Goal: Task Accomplishment & Management: Complete application form

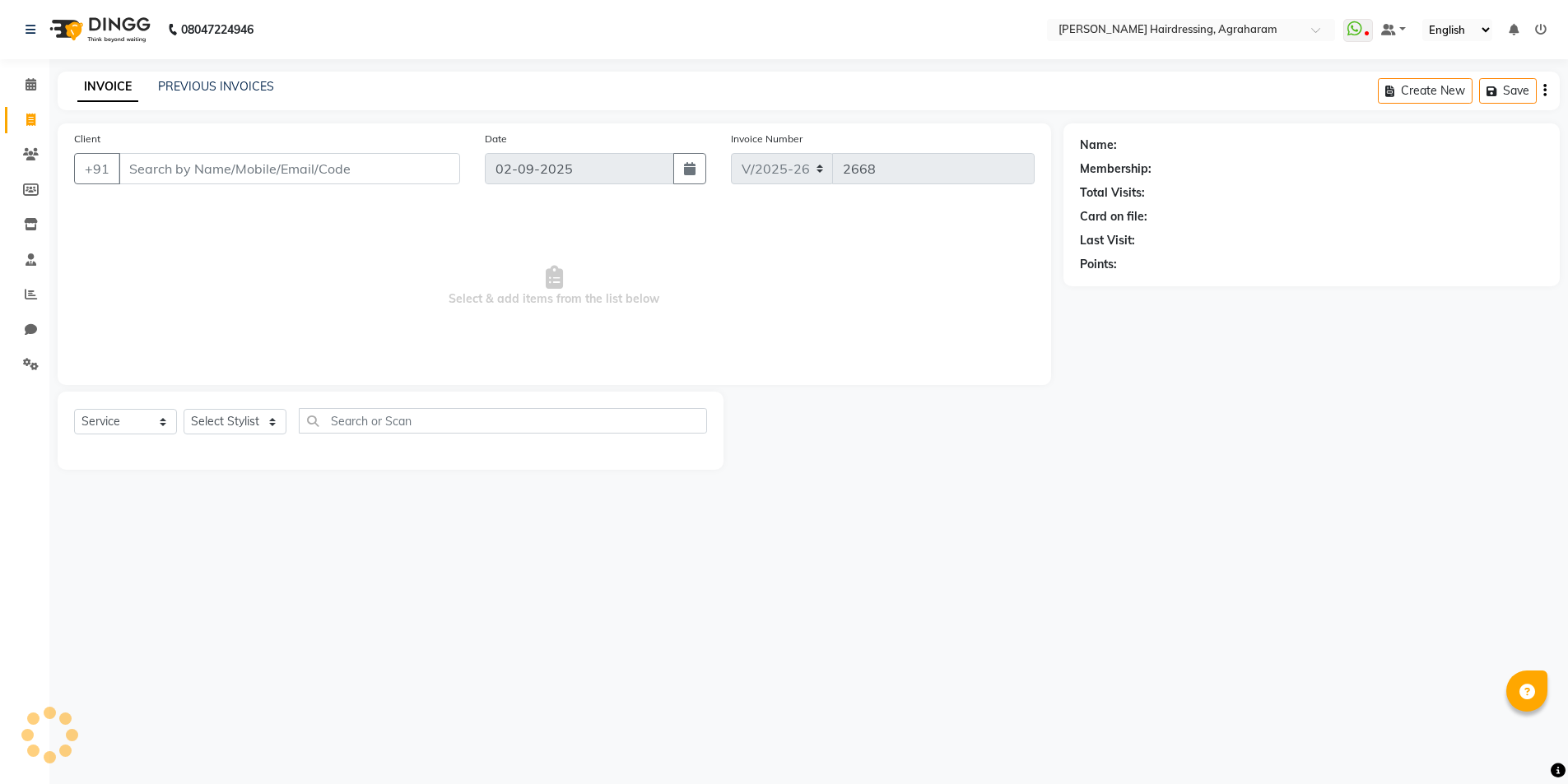
select select "7962"
select select "service"
click at [141, 161] on input "Client" at bounding box center [290, 168] width 345 height 32
paste input "8072165931"
type input "8072165931"
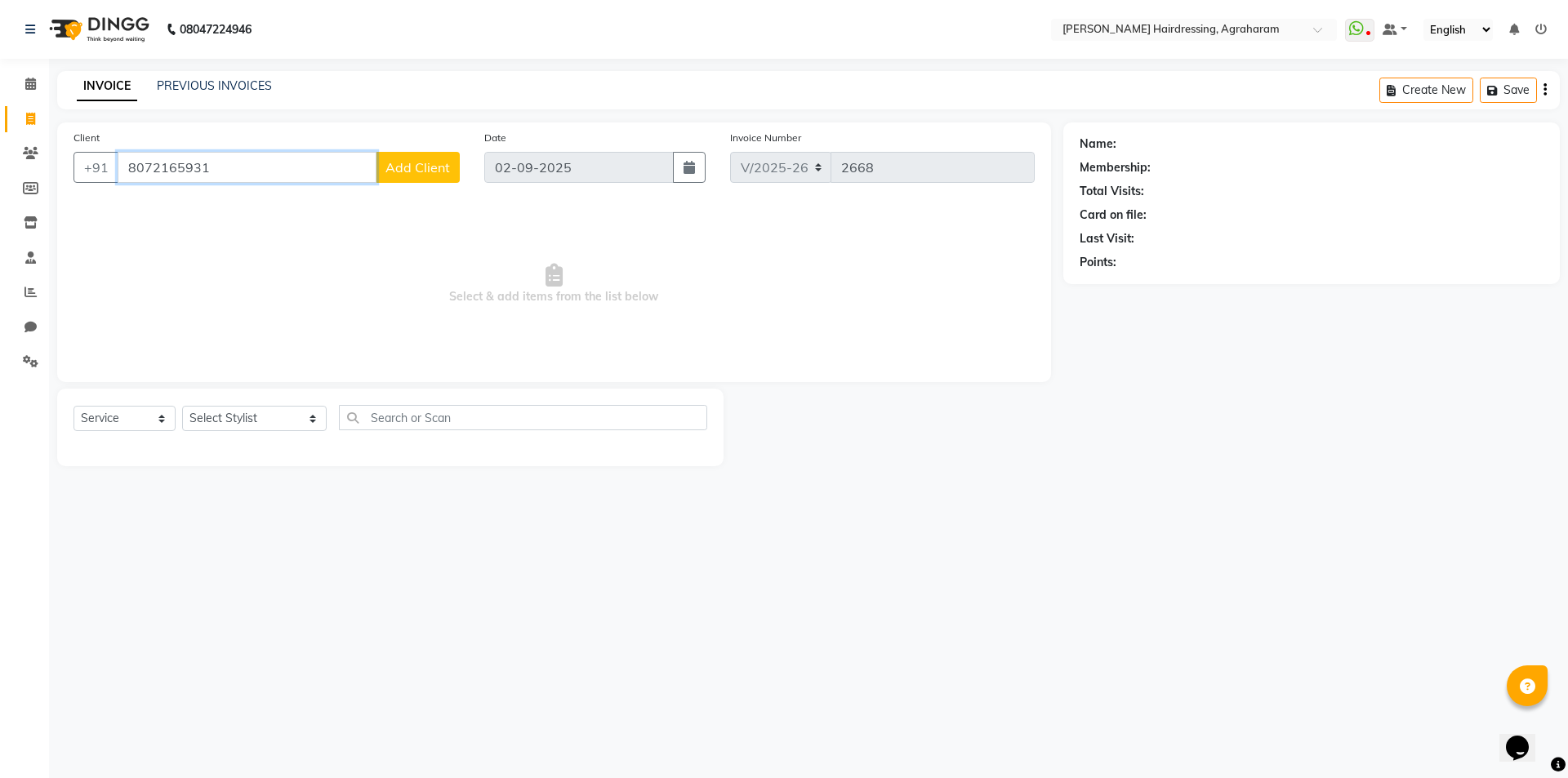
drag, startPoint x: 217, startPoint y: 170, endPoint x: 123, endPoint y: 164, distance: 94.2
click at [123, 164] on input "8072165931" at bounding box center [247, 167] width 259 height 31
click at [131, 170] on input "Client" at bounding box center [288, 167] width 342 height 31
paste input "8072165931"
type input "8072165931"
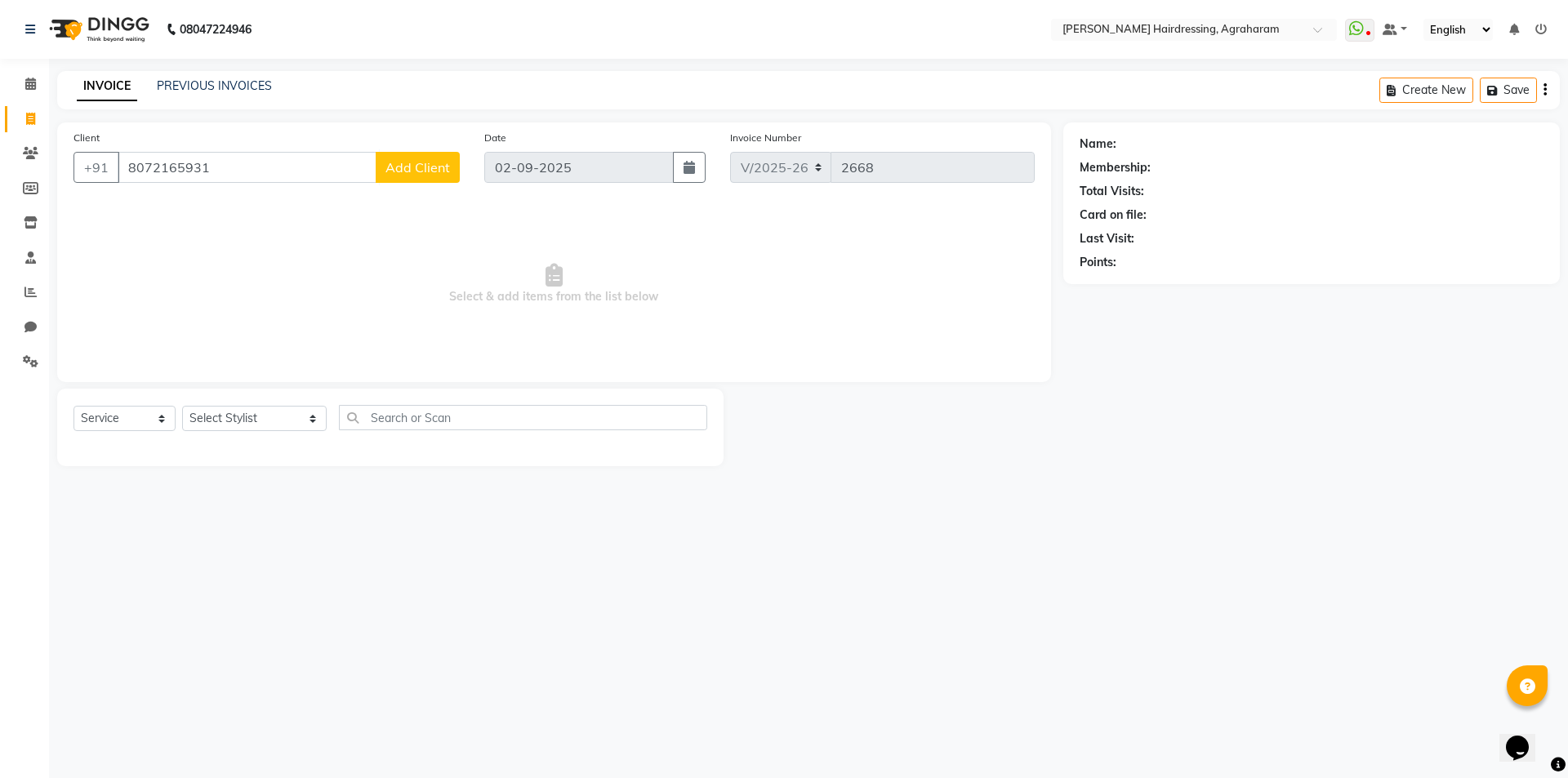
click at [416, 176] on button "Add Client" at bounding box center [417, 167] width 84 height 31
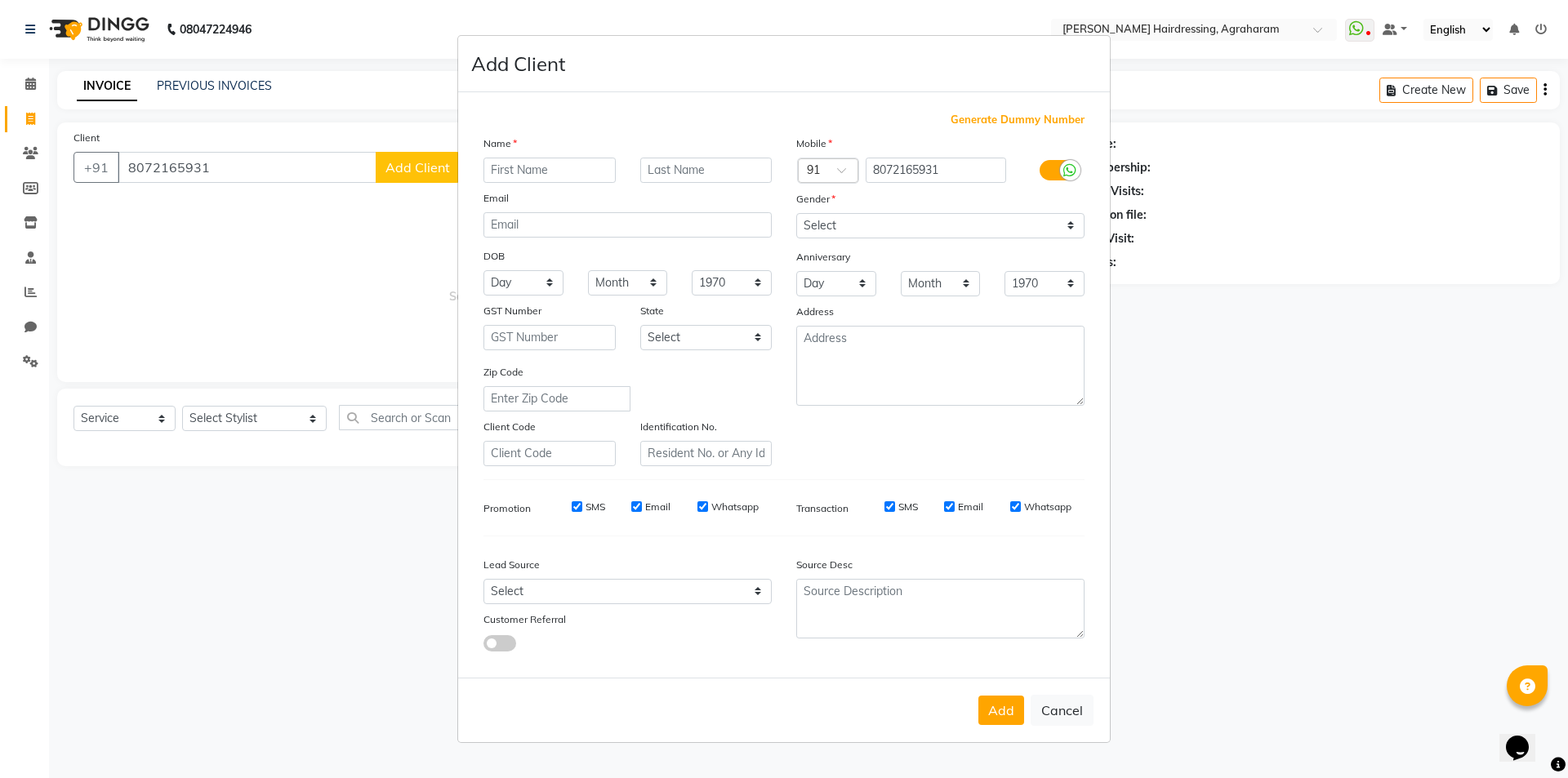
click at [529, 171] on input "text" at bounding box center [549, 170] width 132 height 26
type input "[PERSON_NAME]"
type input "G"
type input "KANDI"
click at [860, 237] on div "Mobile Country Code × 91 8072165931 Gender Select [DEMOGRAPHIC_DATA] [DEMOGRAPH…" at bounding box center [940, 300] width 312 height 331
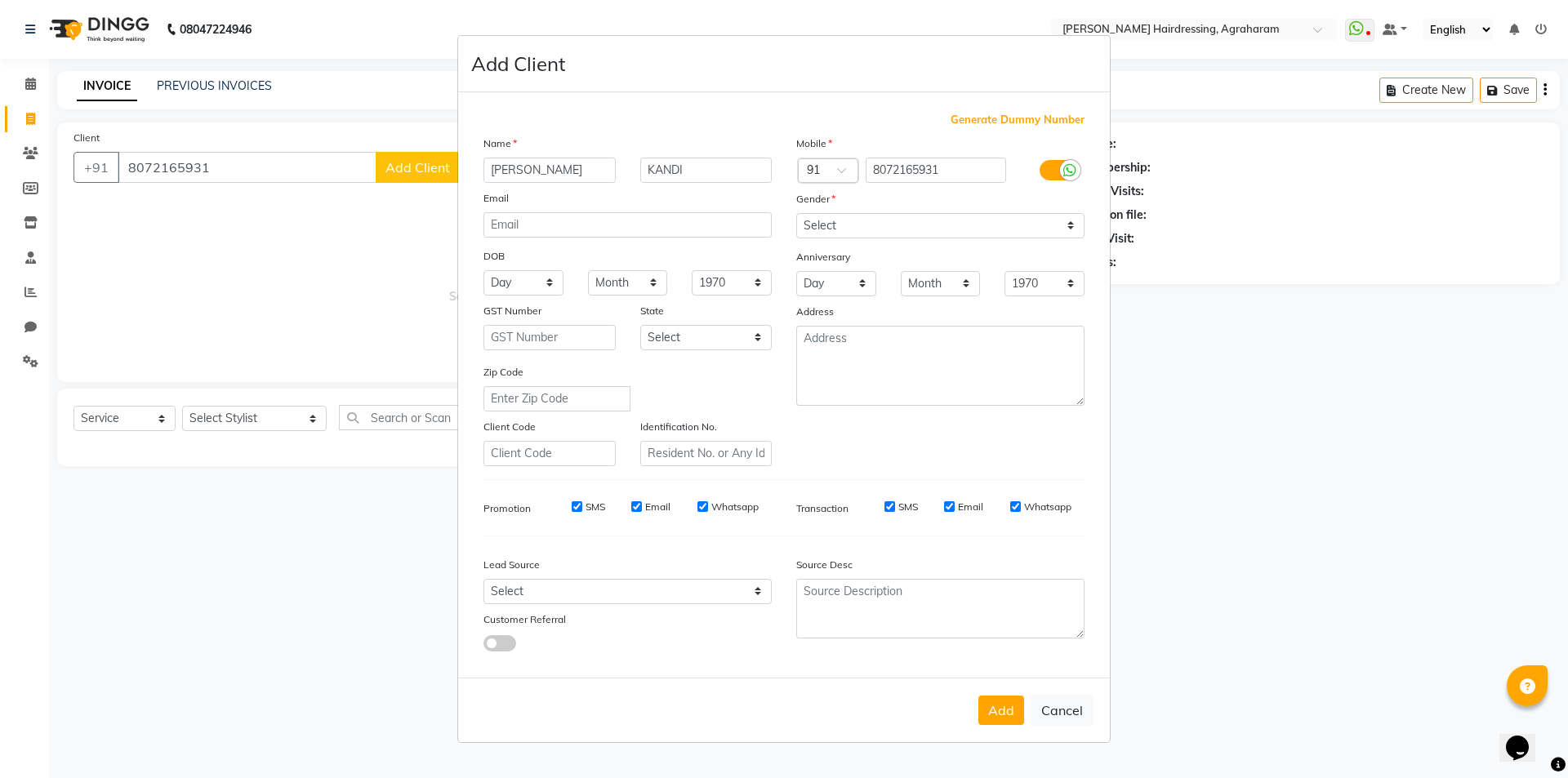
click at [867, 211] on div "Gender" at bounding box center [940, 202] width 312 height 23
click at [866, 230] on select "Select [DEMOGRAPHIC_DATA] [DEMOGRAPHIC_DATA] Other Prefer Not To Say" at bounding box center [940, 226] width 289 height 26
select select "[DEMOGRAPHIC_DATA]"
click at [796, 213] on select "Select [DEMOGRAPHIC_DATA] [DEMOGRAPHIC_DATA] Other Prefer Not To Say" at bounding box center [940, 226] width 289 height 26
click at [832, 364] on textarea at bounding box center [940, 366] width 289 height 80
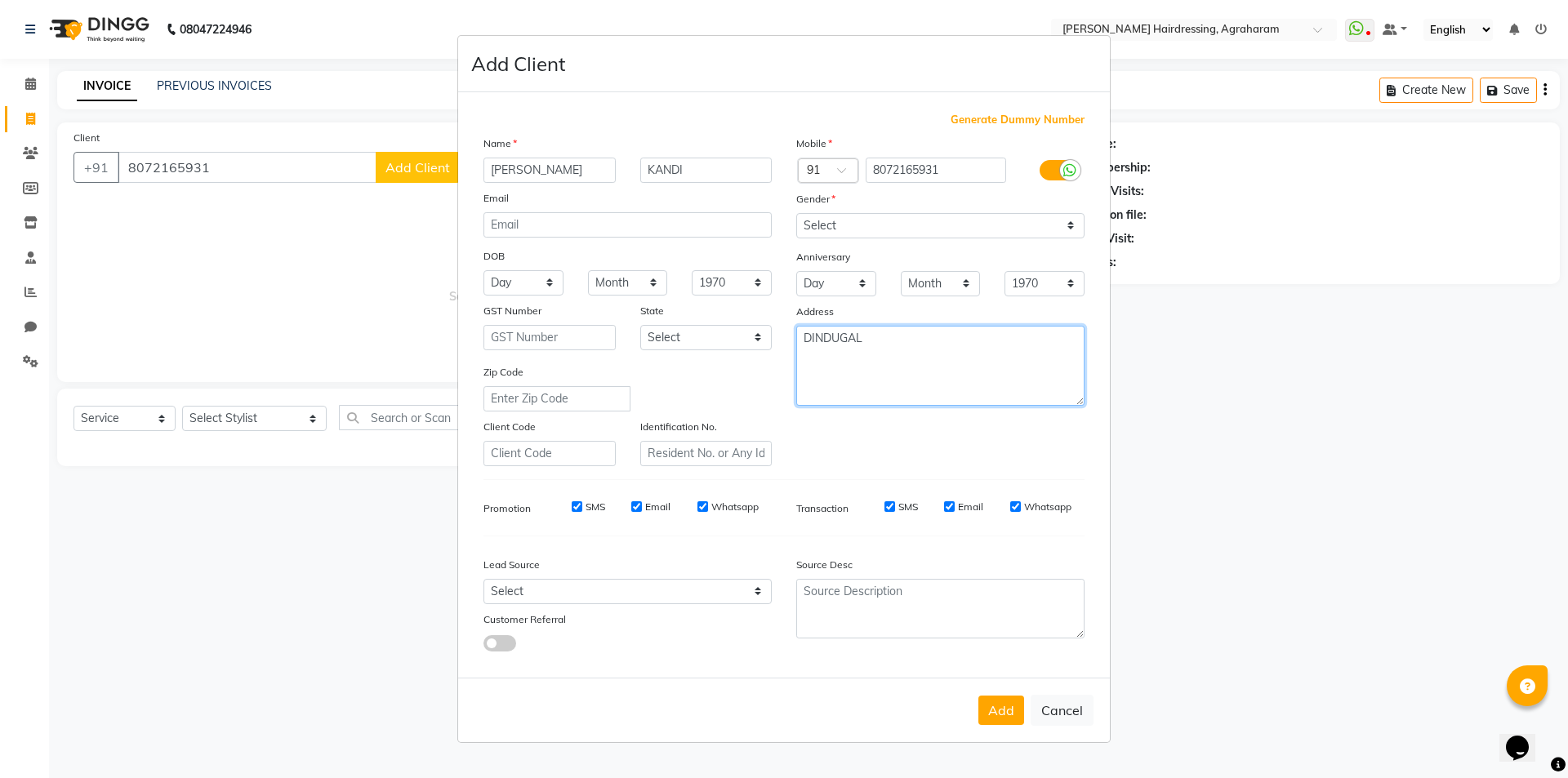
type textarea "DINDUGAL"
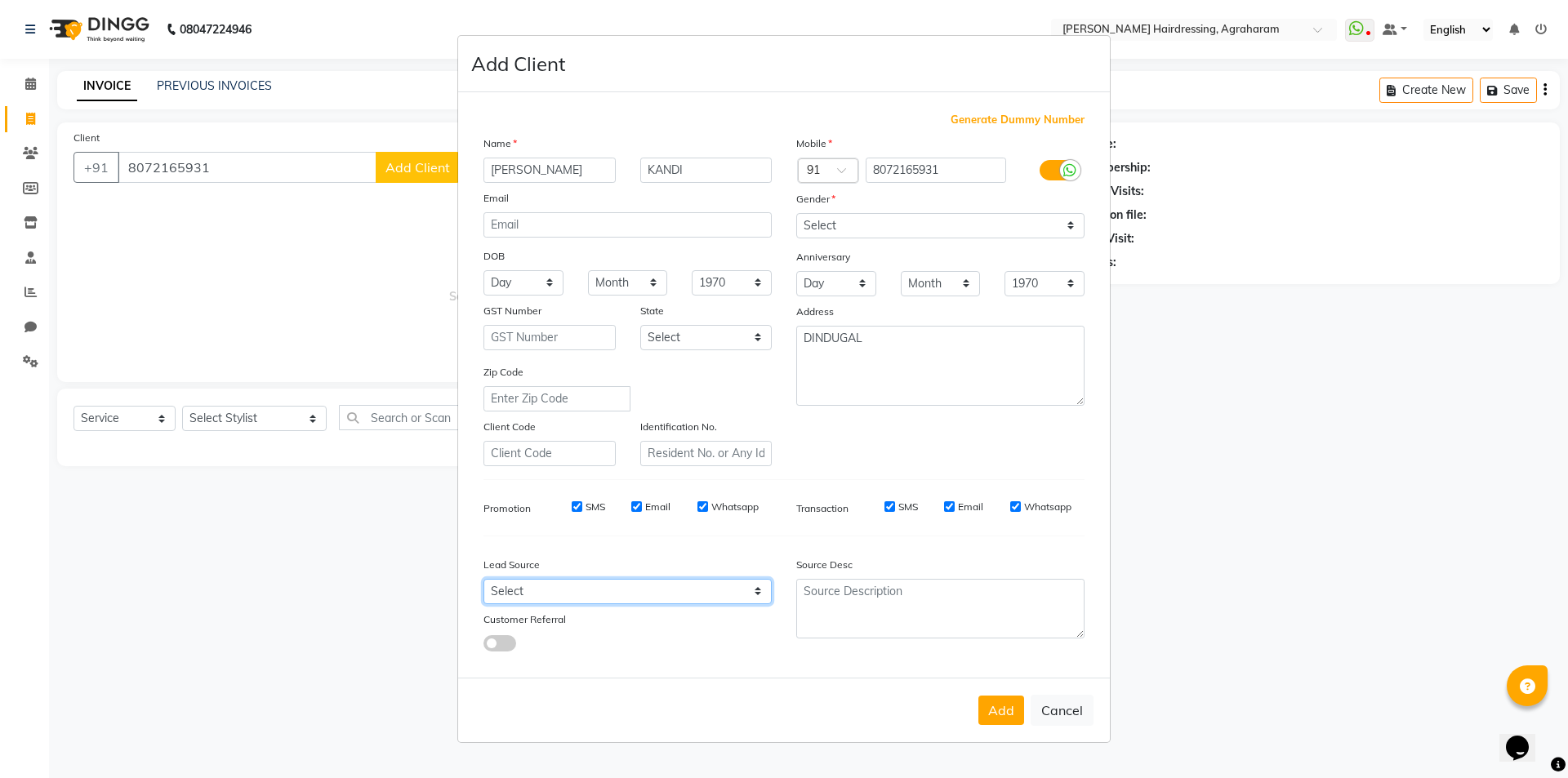
click at [694, 585] on select "Select Walk-in Referral Internet Friend Word of Mouth Advertisement Facebook Ju…" at bounding box center [627, 591] width 289 height 26
select select "53193"
click at [483, 579] on select "Select Walk-in Referral Internet Friend Word of Mouth Advertisement Facebook Ju…" at bounding box center [627, 591] width 289 height 26
click at [1002, 712] on button "Add" at bounding box center [1001, 709] width 46 height 30
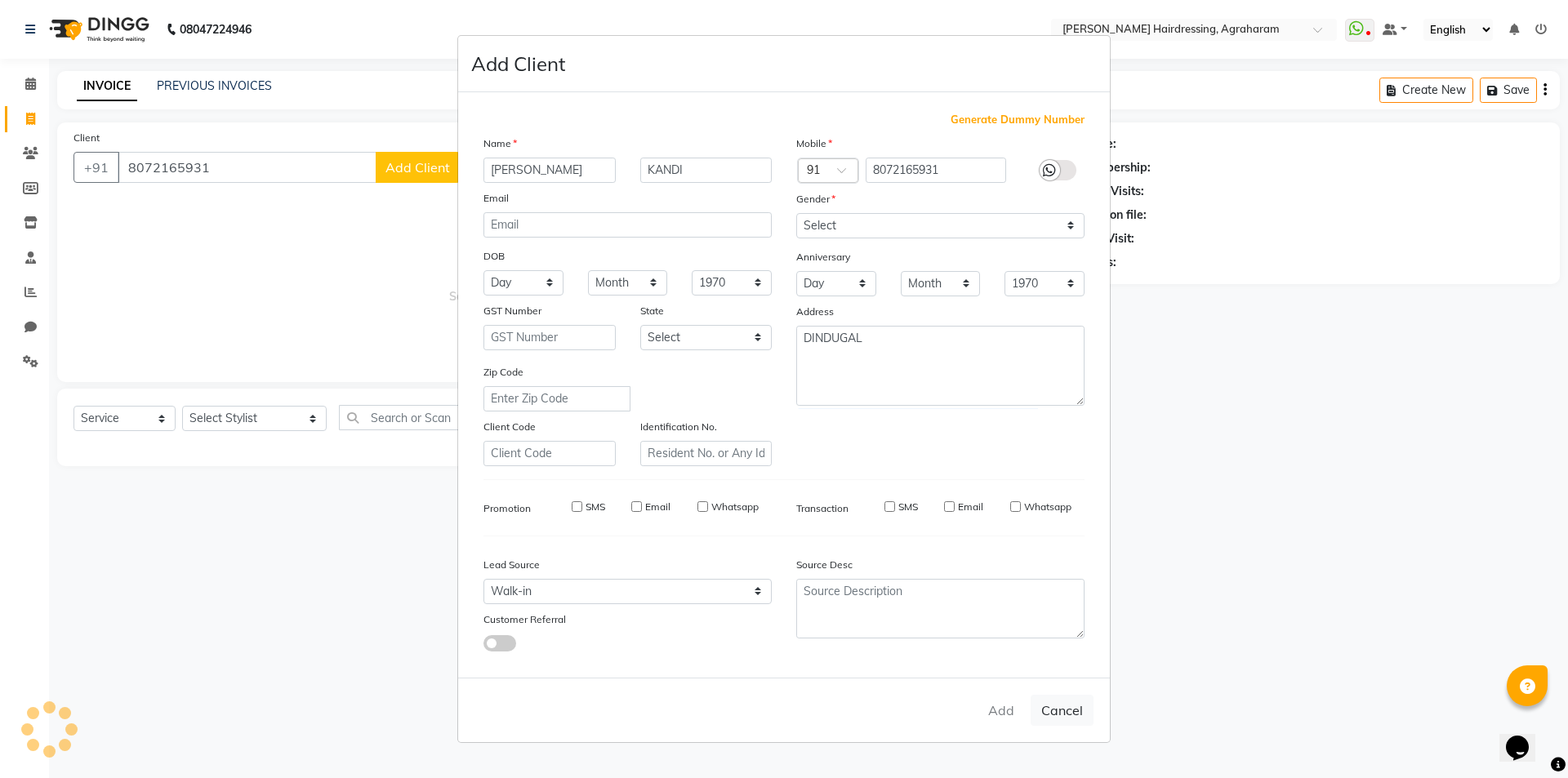
type input "80******31"
select select
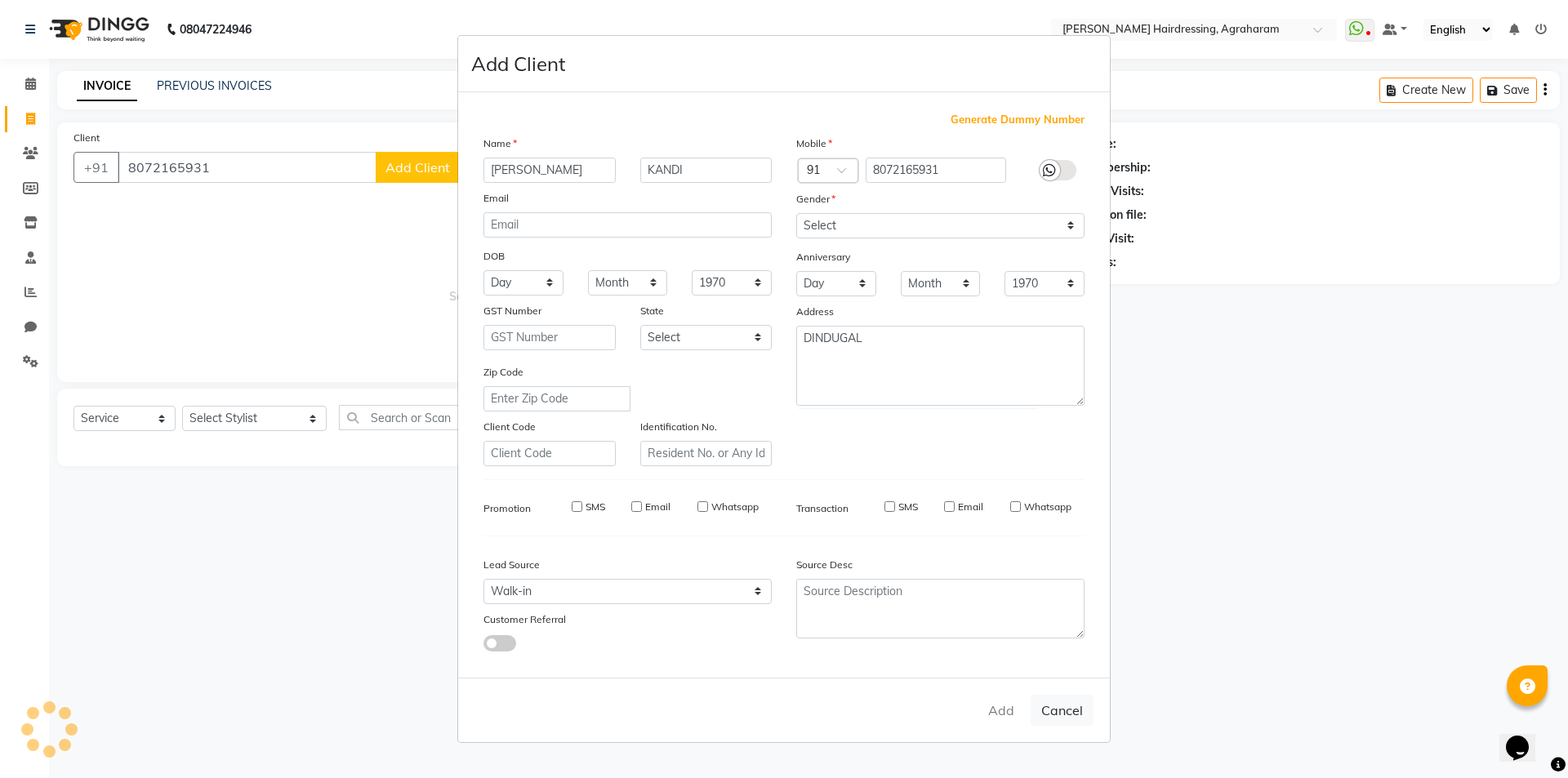
select select
checkbox input "false"
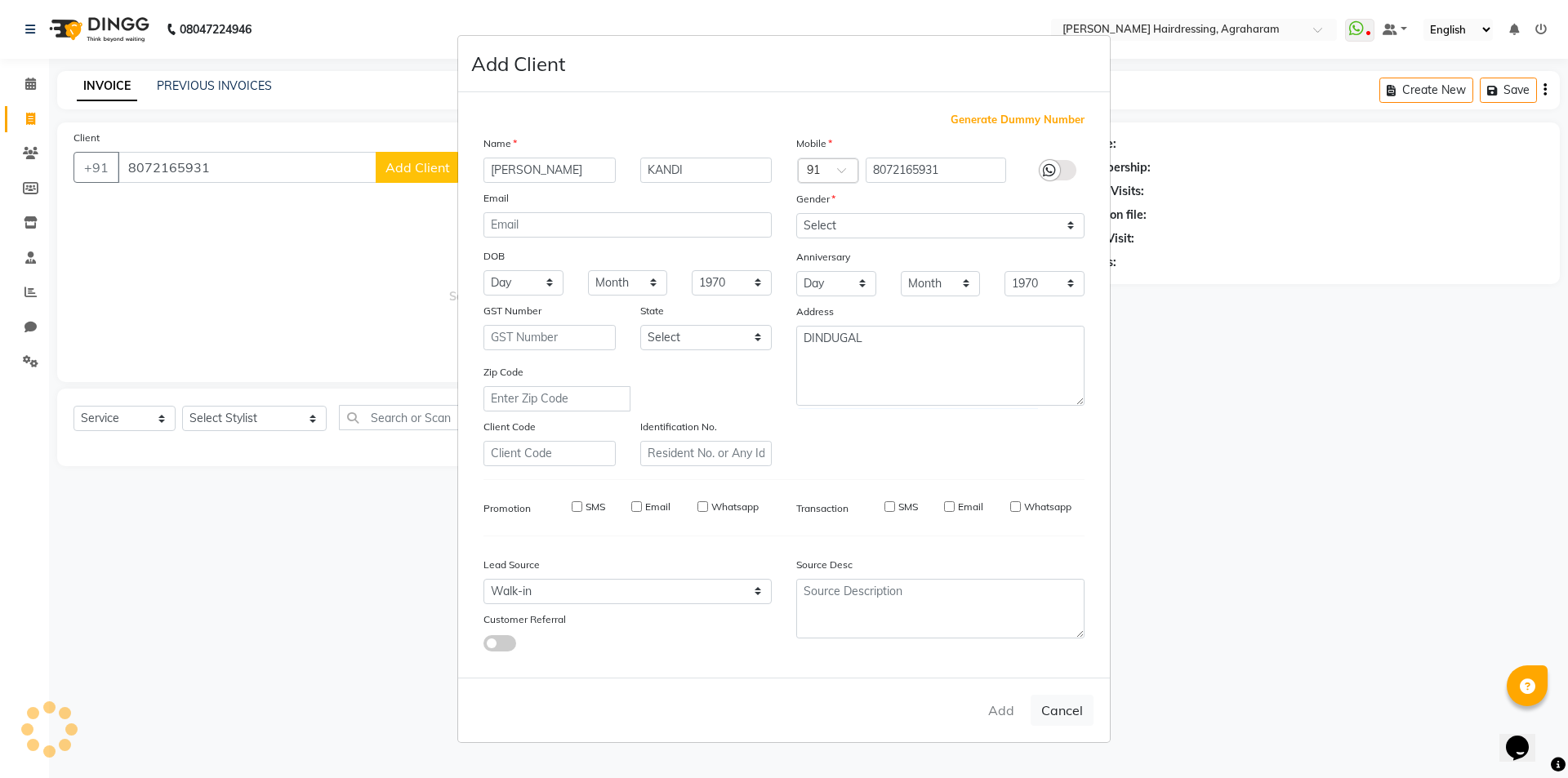
checkbox input "false"
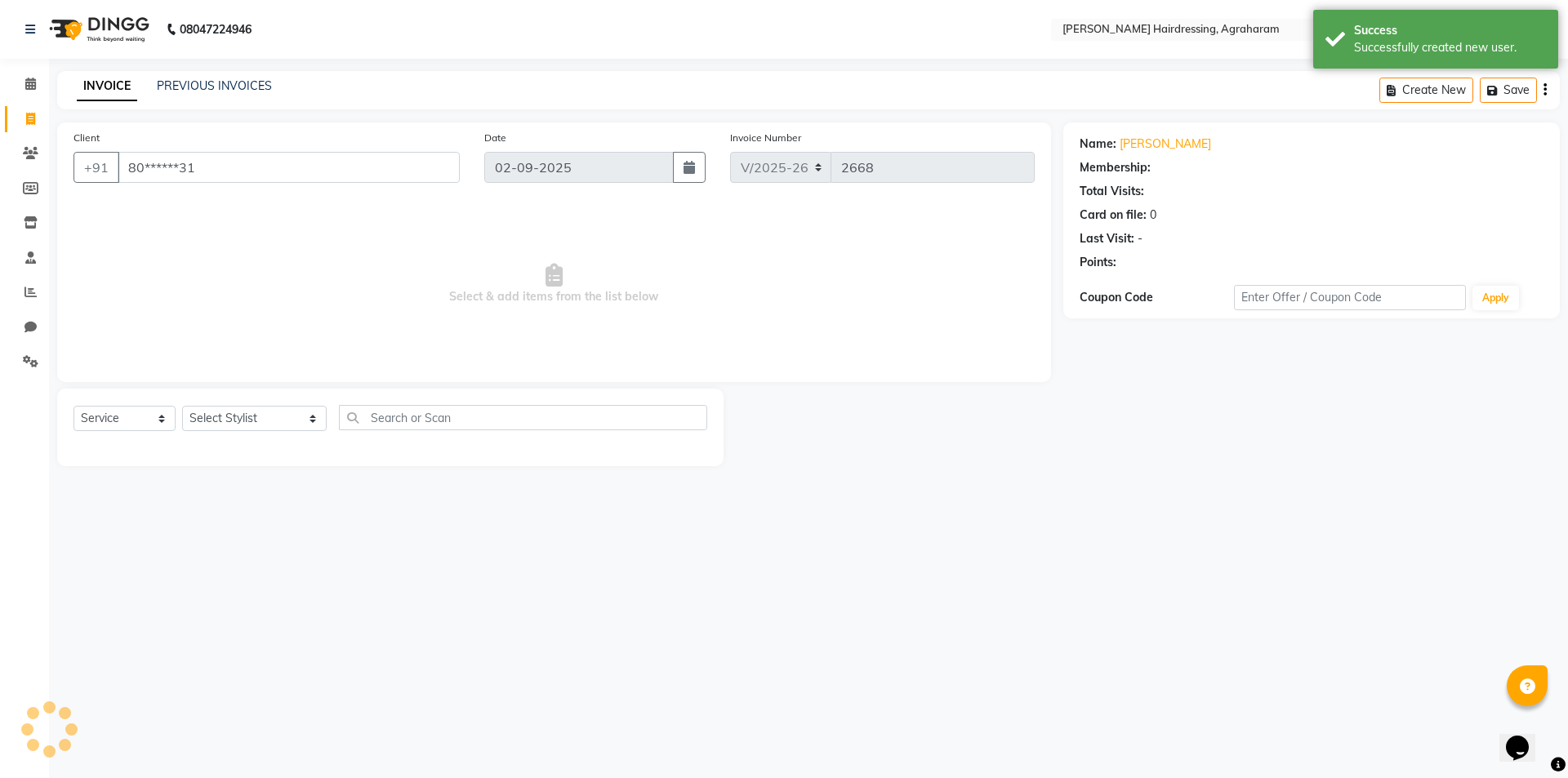
select select "1: Object"
click at [252, 400] on div "Select Service Product Membership Package Voucher Prepaid Gift Card Select Styl…" at bounding box center [390, 427] width 666 height 77
click at [252, 413] on select "Select Stylist [PERSON_NAME] AKASH ARSU [PERSON_NAME] MANAGER [PERSON_NAME] [PE…" at bounding box center [254, 418] width 145 height 26
click at [182, 406] on select "Select Stylist [PERSON_NAME] AKASH ARSU [PERSON_NAME] MANAGER [PERSON_NAME] [PE…" at bounding box center [254, 418] width 145 height 26
click at [252, 424] on select "Select Stylist [PERSON_NAME] AKASH ARSU [PERSON_NAME] MANAGER [PERSON_NAME] [PE…" at bounding box center [254, 418] width 145 height 26
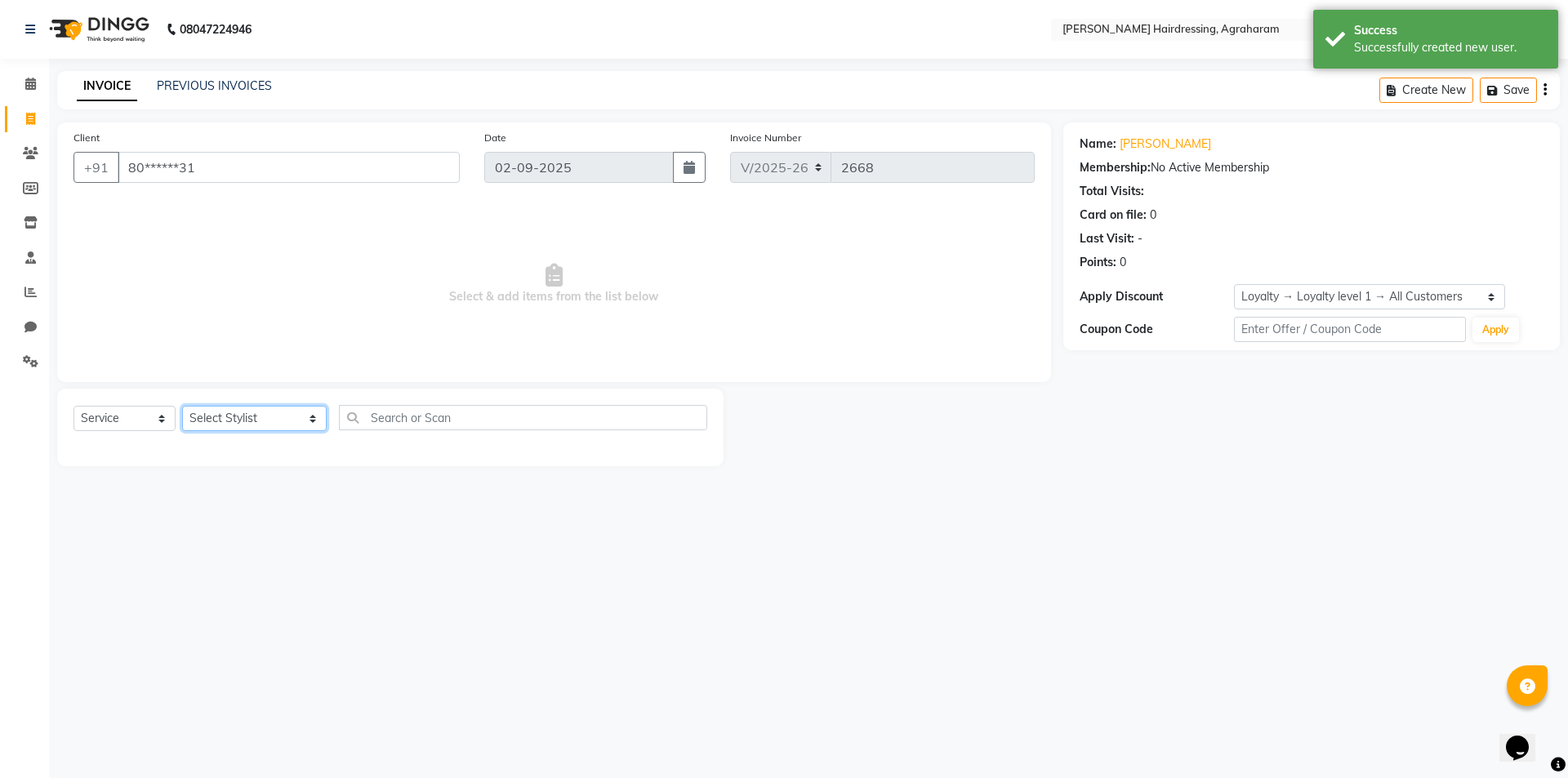
select select "72527"
click at [182, 406] on select "Select Stylist [PERSON_NAME] AKASH ARSU [PERSON_NAME] MANAGER [PERSON_NAME] [PE…" at bounding box center [254, 418] width 145 height 26
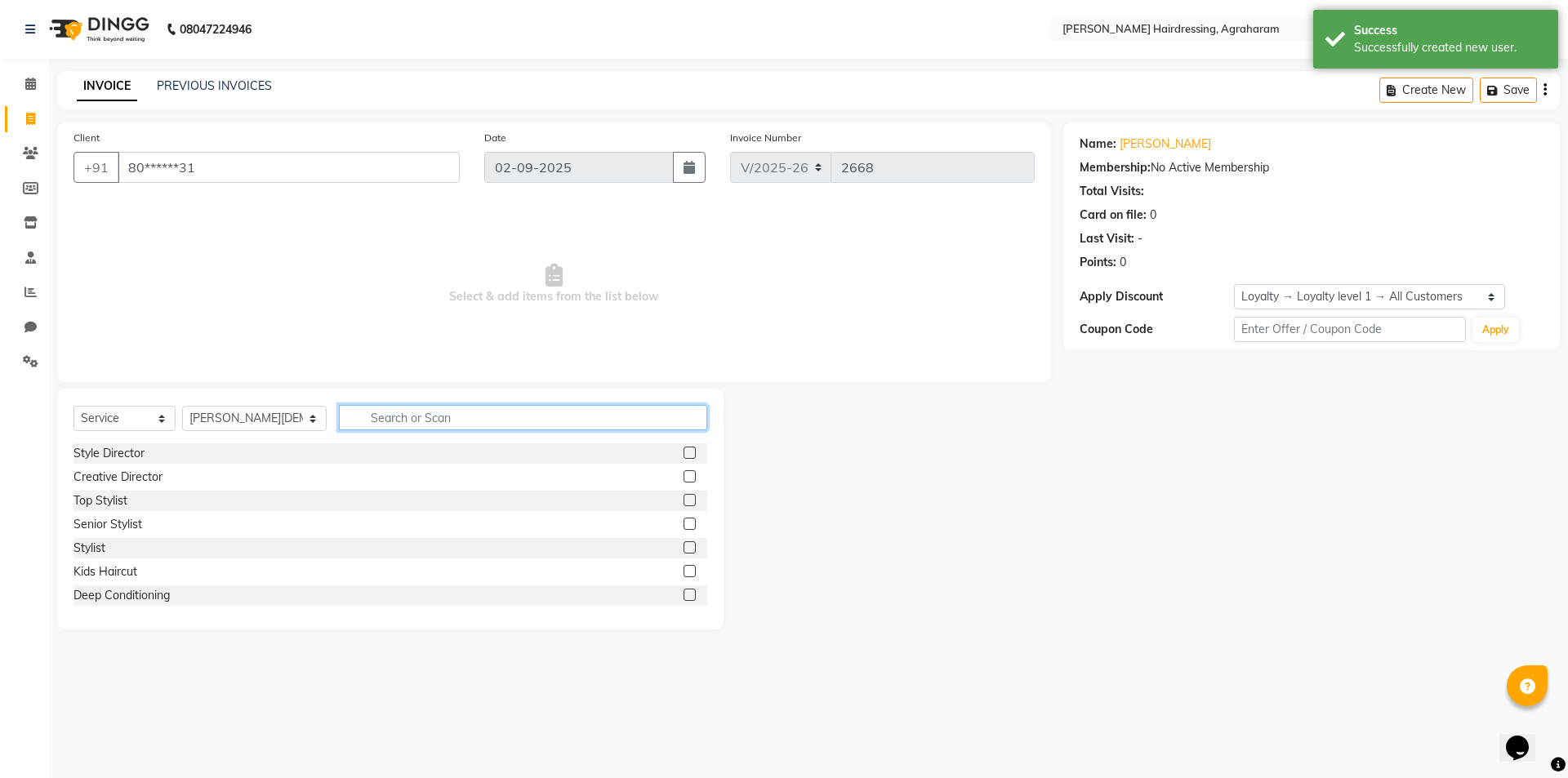
click at [365, 424] on input "text" at bounding box center [523, 417] width 369 height 26
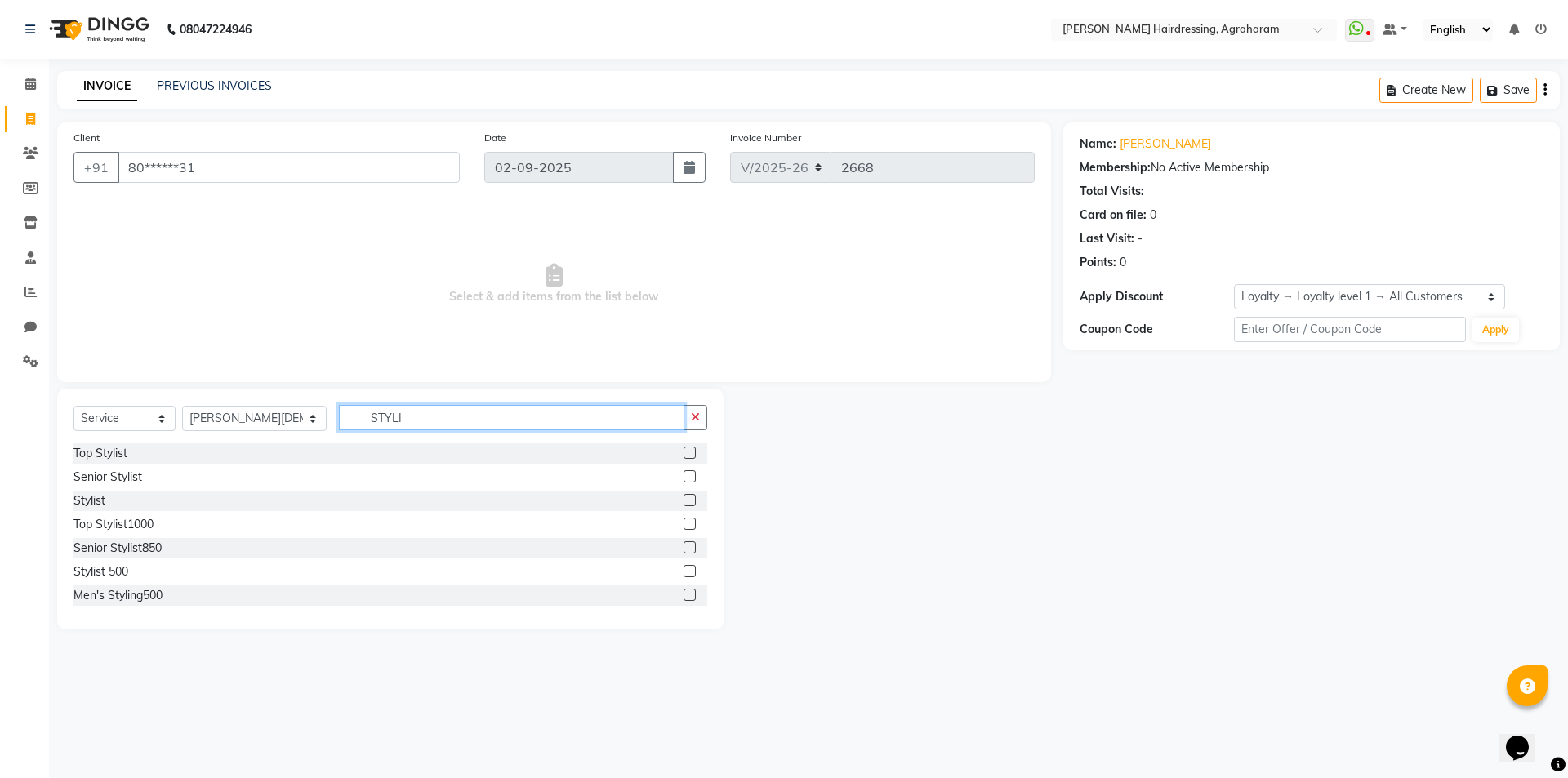
type input "STYLI"
click at [683, 499] on label at bounding box center [689, 500] width 12 height 12
click at [683, 499] on input "checkbox" at bounding box center [688, 500] width 10 height 10
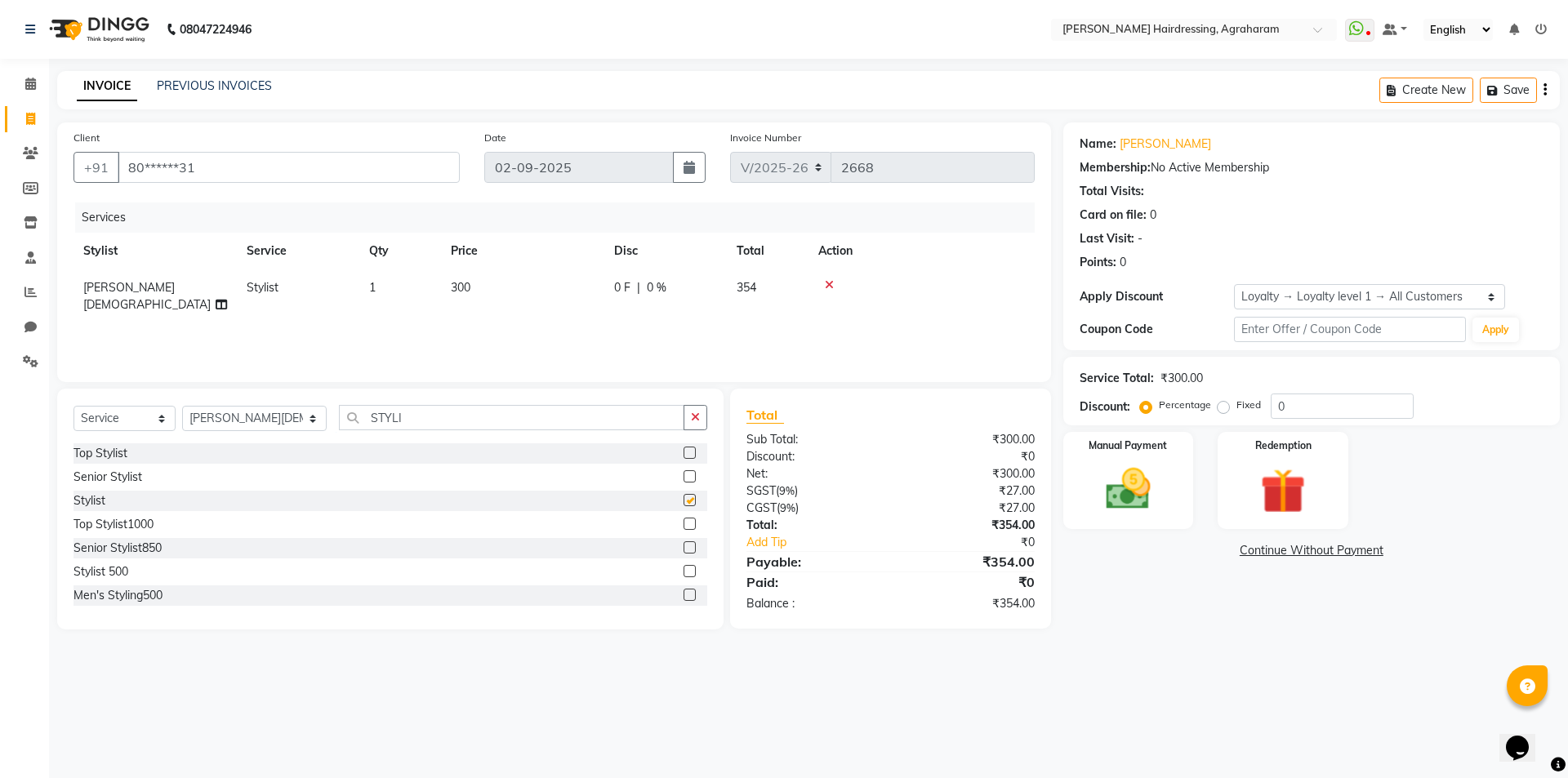
checkbox input "false"
click at [828, 284] on icon at bounding box center [829, 285] width 9 height 11
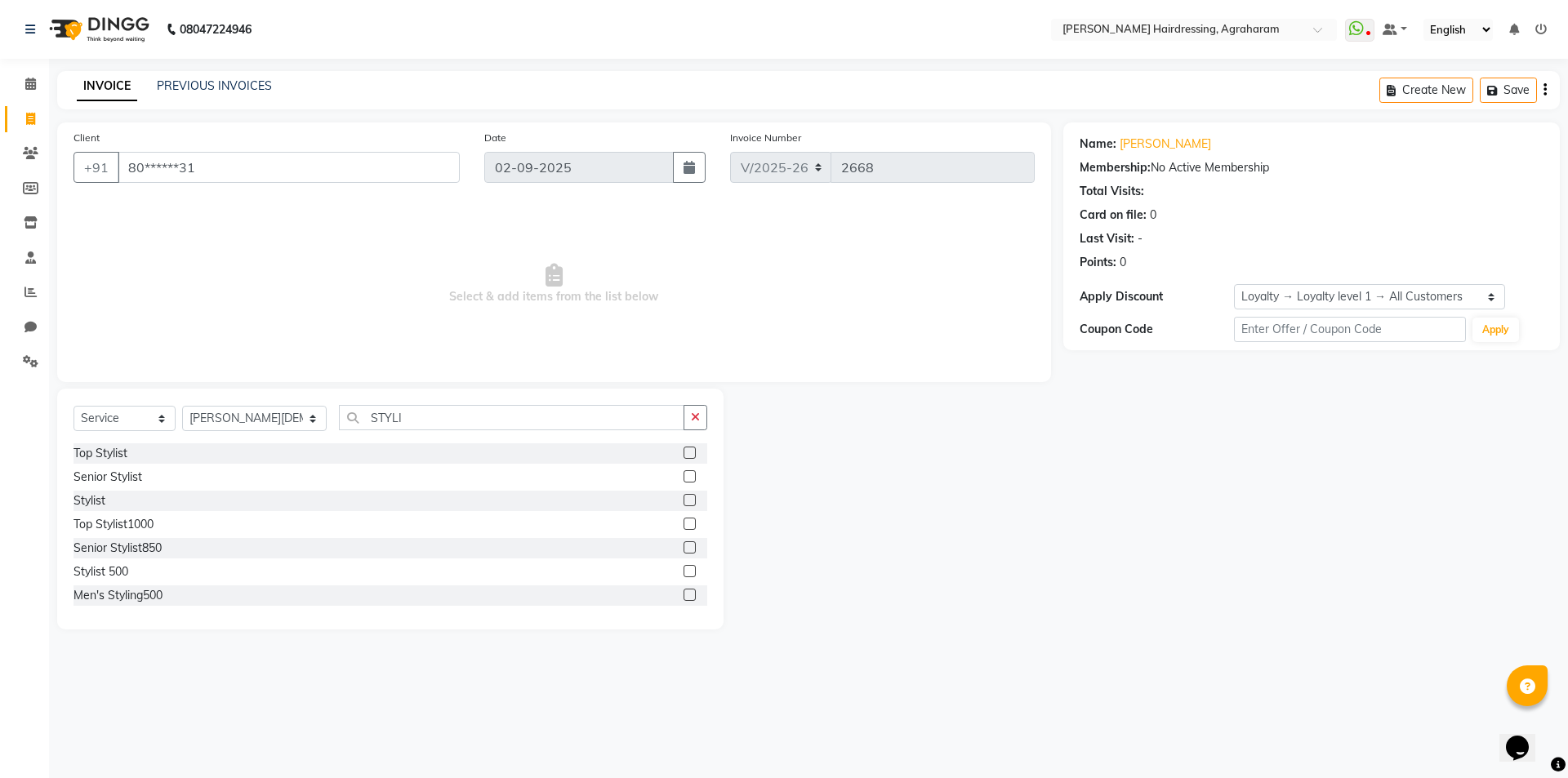
click at [683, 570] on label at bounding box center [689, 570] width 12 height 12
click at [683, 570] on input "checkbox" at bounding box center [688, 571] width 10 height 10
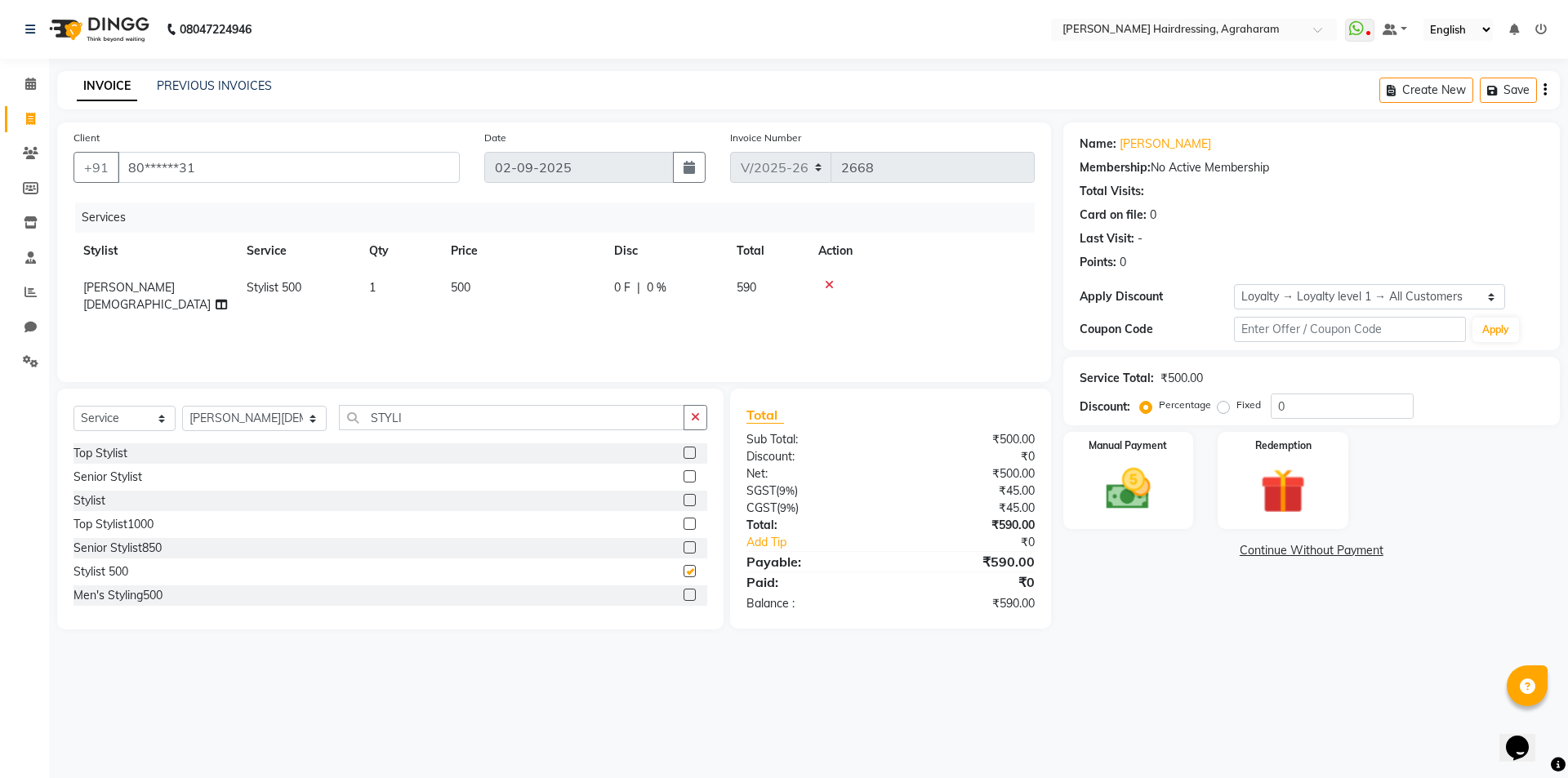
checkbox input "false"
click at [398, 420] on input "STYLI" at bounding box center [512, 417] width 346 height 26
type input "S"
click at [397, 425] on input "COLO" at bounding box center [512, 417] width 346 height 26
type input "C"
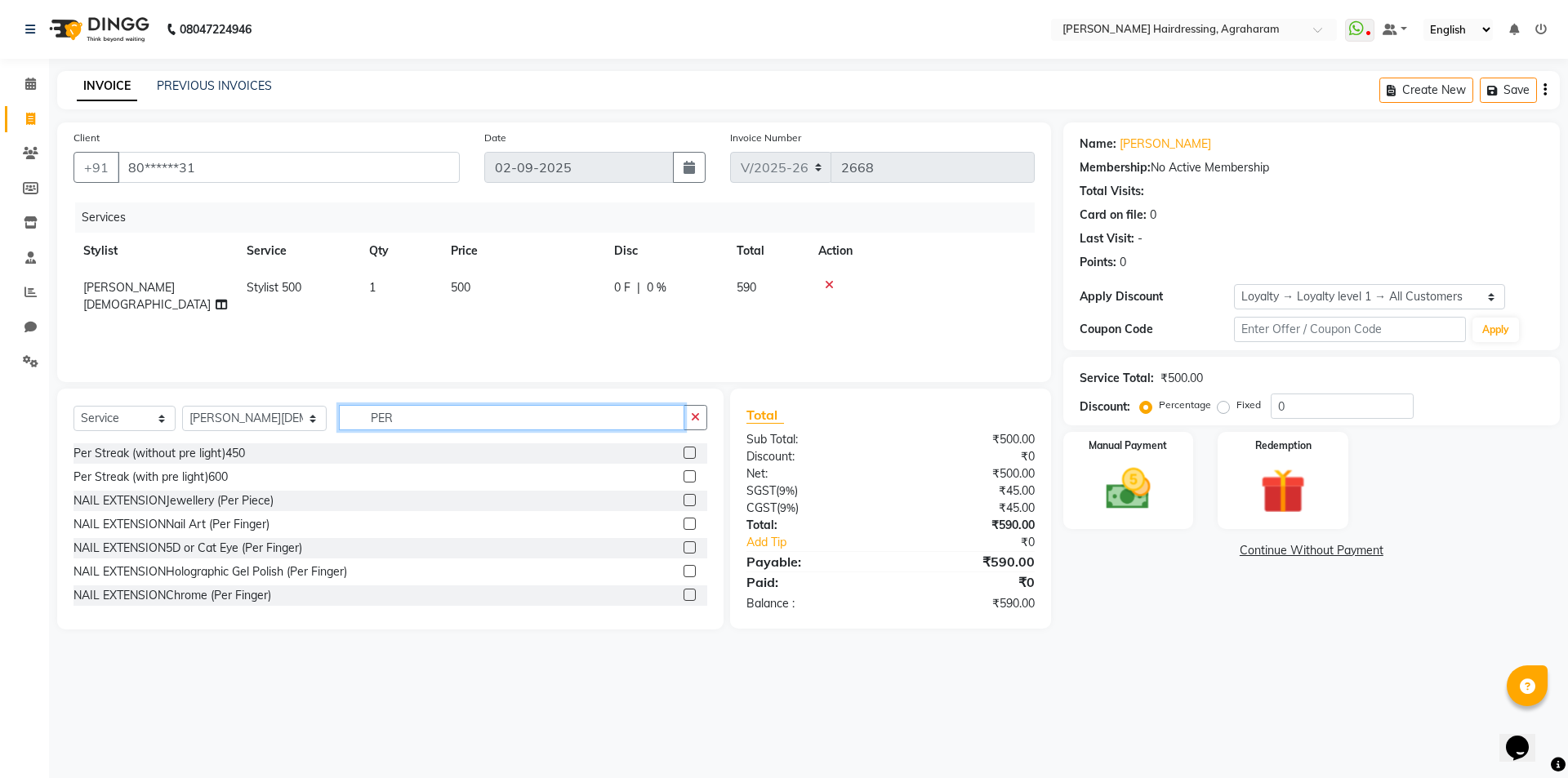
type input "PER"
click at [683, 454] on label at bounding box center [689, 452] width 12 height 12
click at [683, 454] on input "checkbox" at bounding box center [688, 453] width 10 height 10
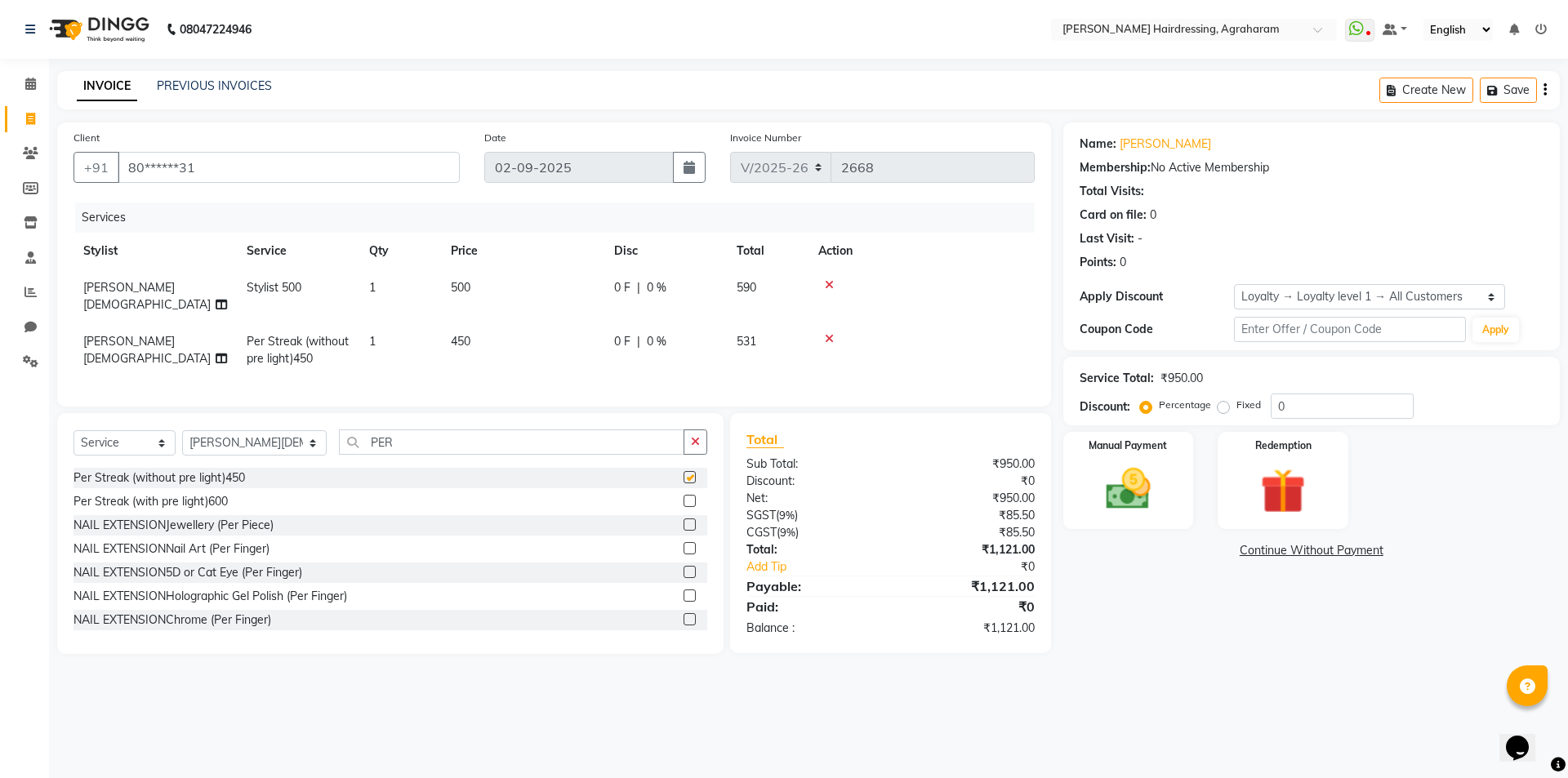
checkbox input "false"
click at [384, 324] on td "1" at bounding box center [400, 349] width 82 height 54
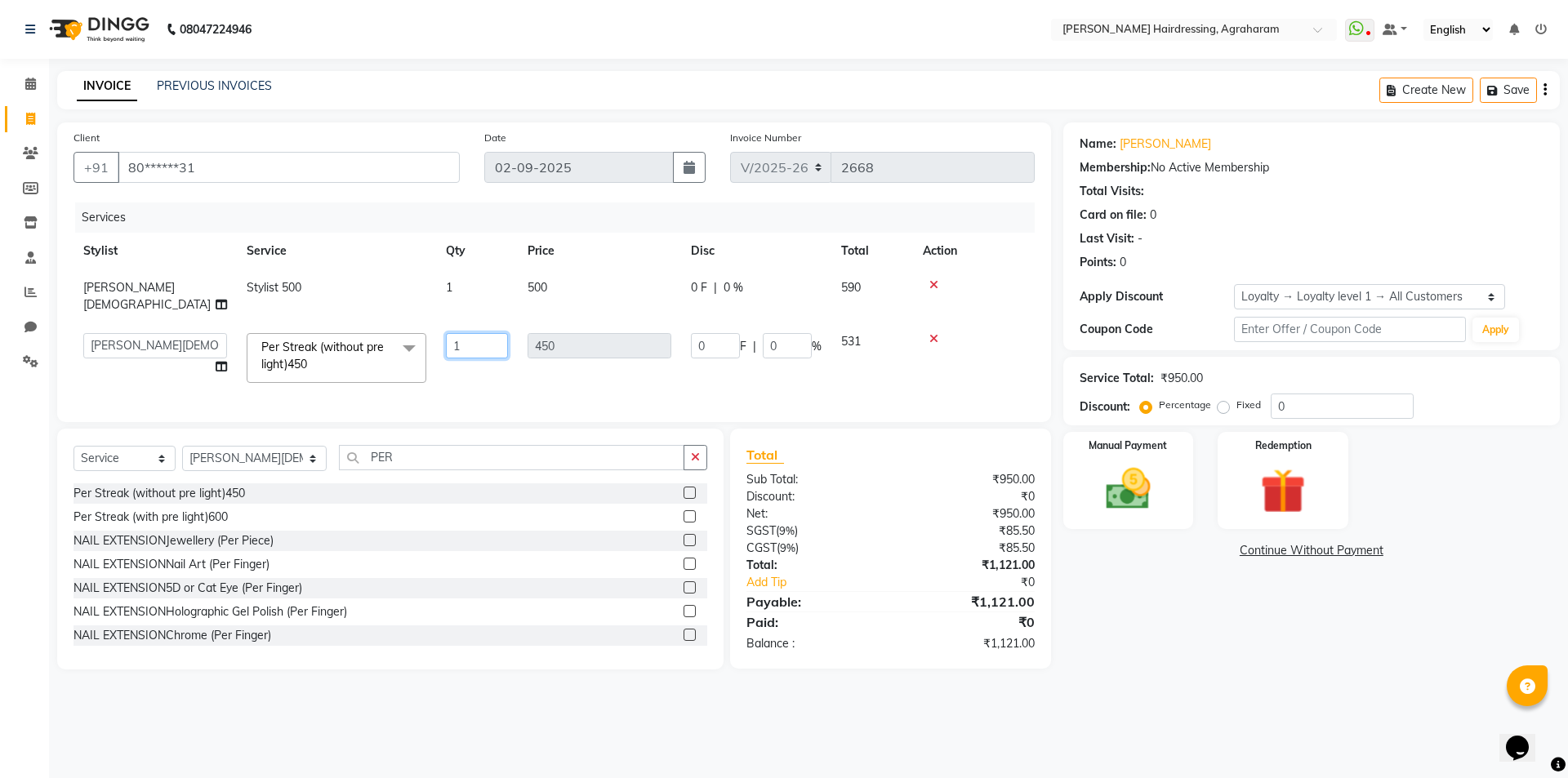
click at [500, 333] on input "1" at bounding box center [476, 346] width 62 height 26
type input "9"
type input "10"
click at [523, 223] on div "Services" at bounding box center [561, 218] width 972 height 30
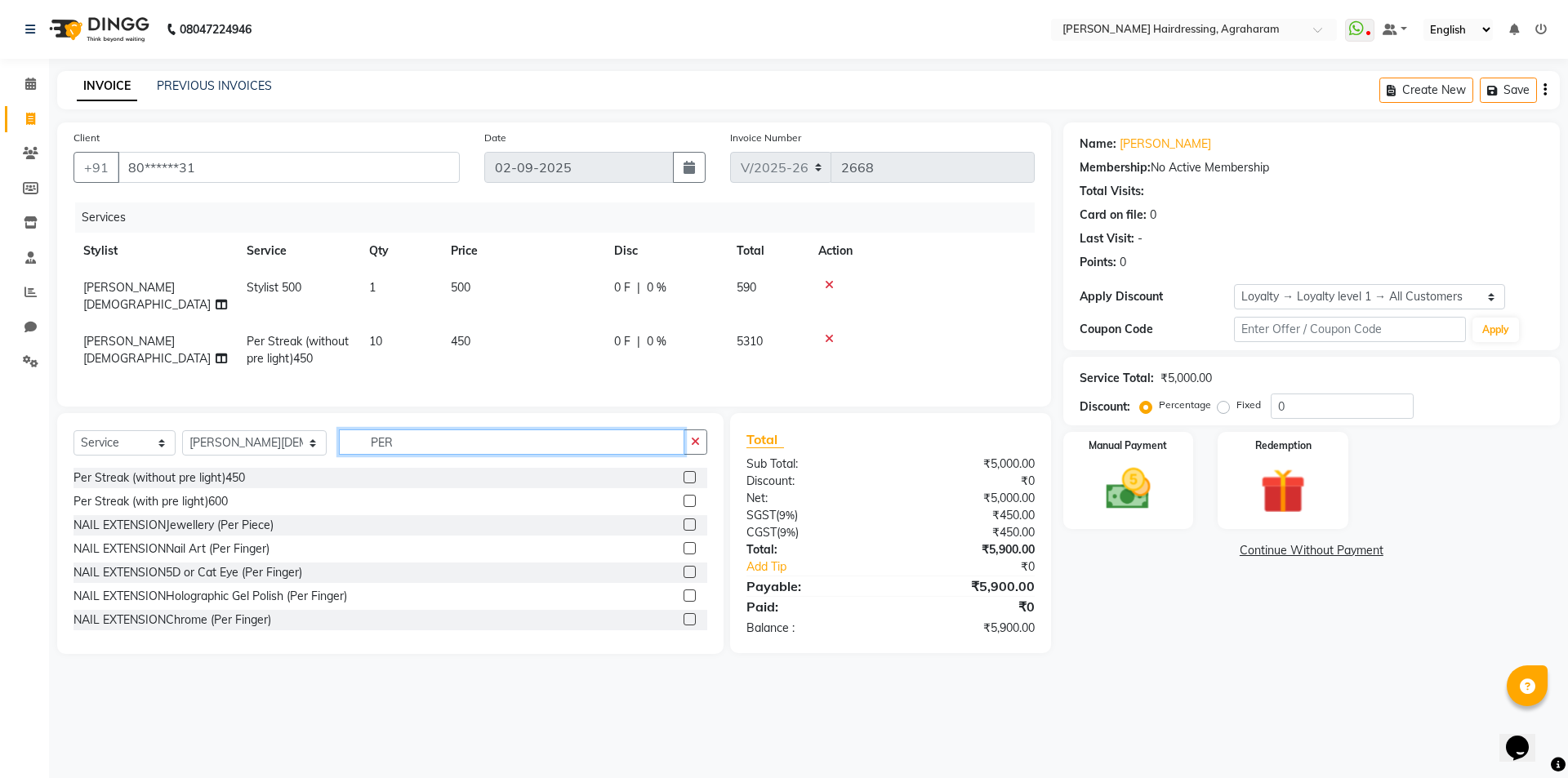
click at [384, 440] on input "PER" at bounding box center [512, 442] width 346 height 26
type input "P"
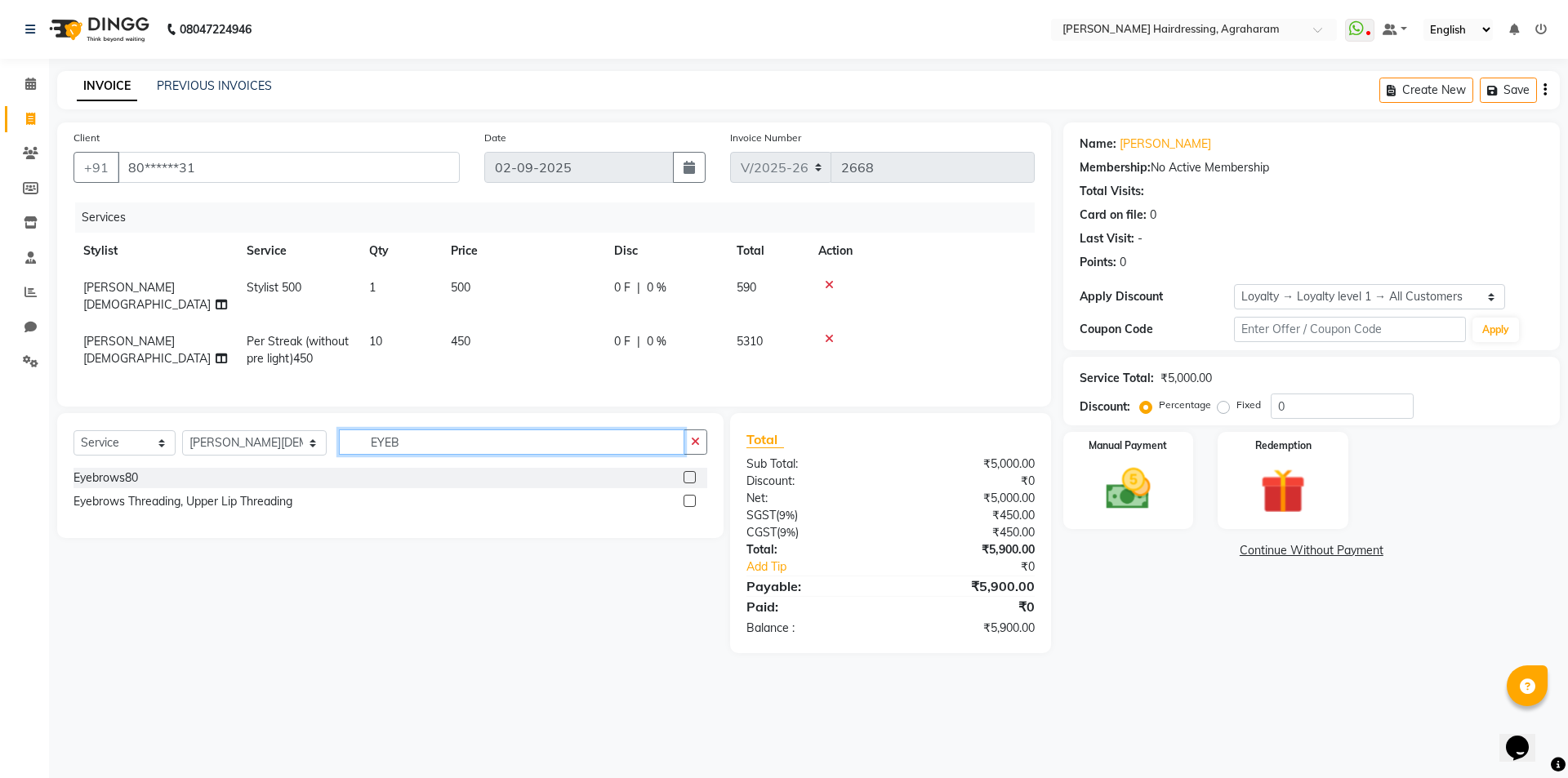
type input "EYEB"
click at [685, 471] on label at bounding box center [689, 477] width 12 height 12
click at [685, 472] on input "checkbox" at bounding box center [688, 477] width 10 height 10
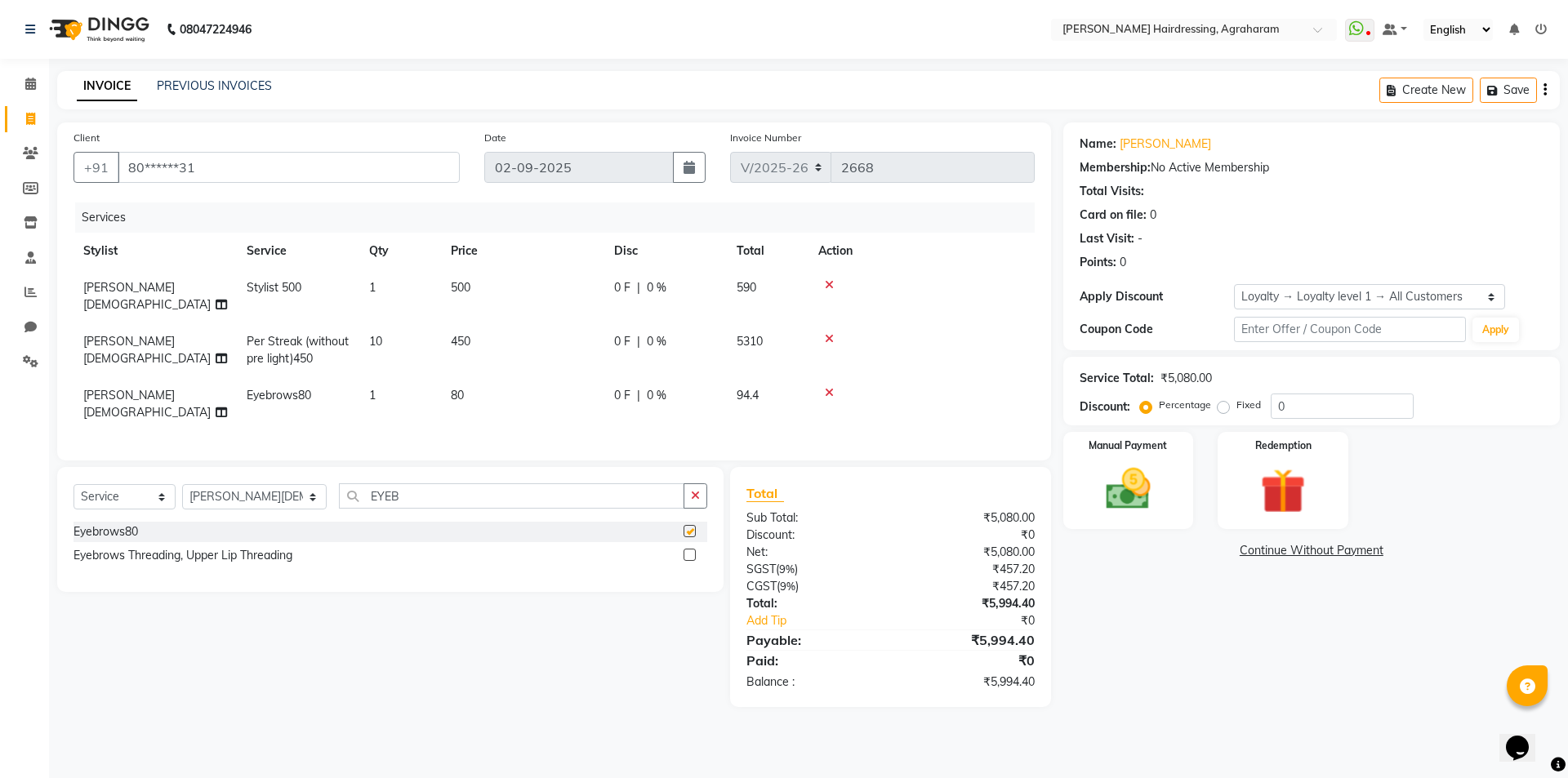
checkbox input "false"
click at [1127, 494] on img at bounding box center [1128, 489] width 76 height 54
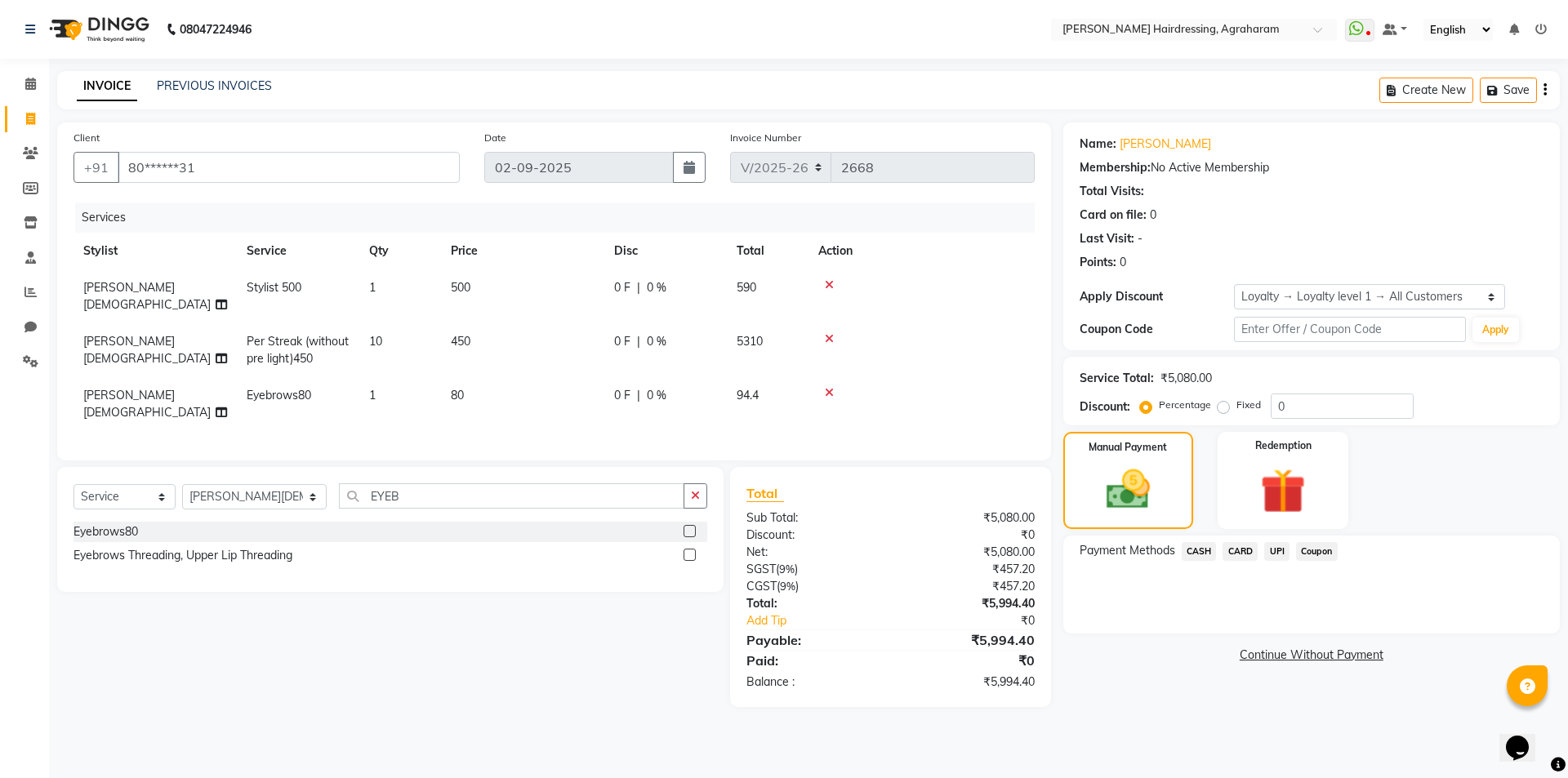
click at [1274, 556] on span "UPI" at bounding box center [1277, 551] width 26 height 19
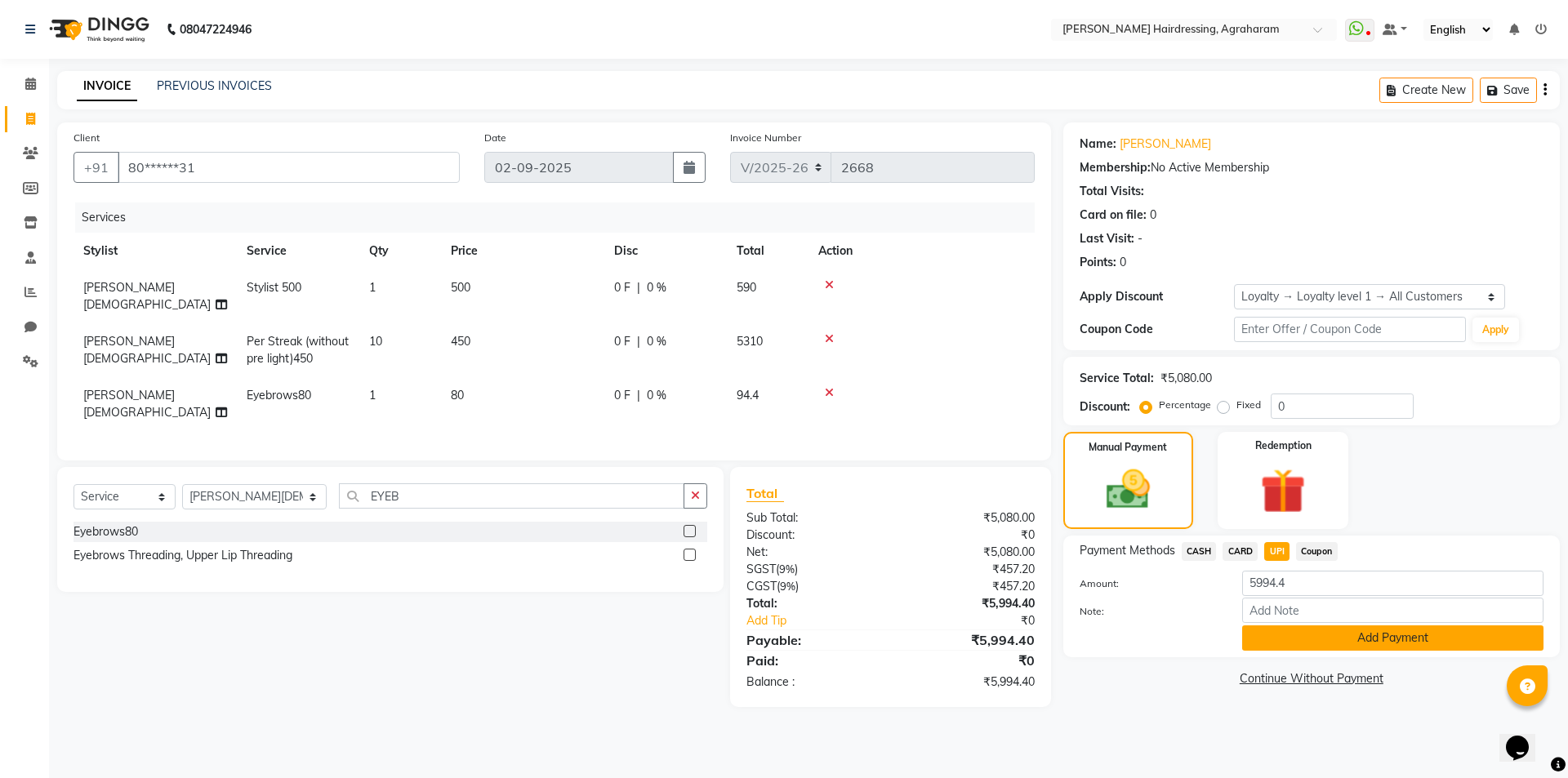
click at [1381, 634] on button "Add Payment" at bounding box center [1393, 638] width 301 height 26
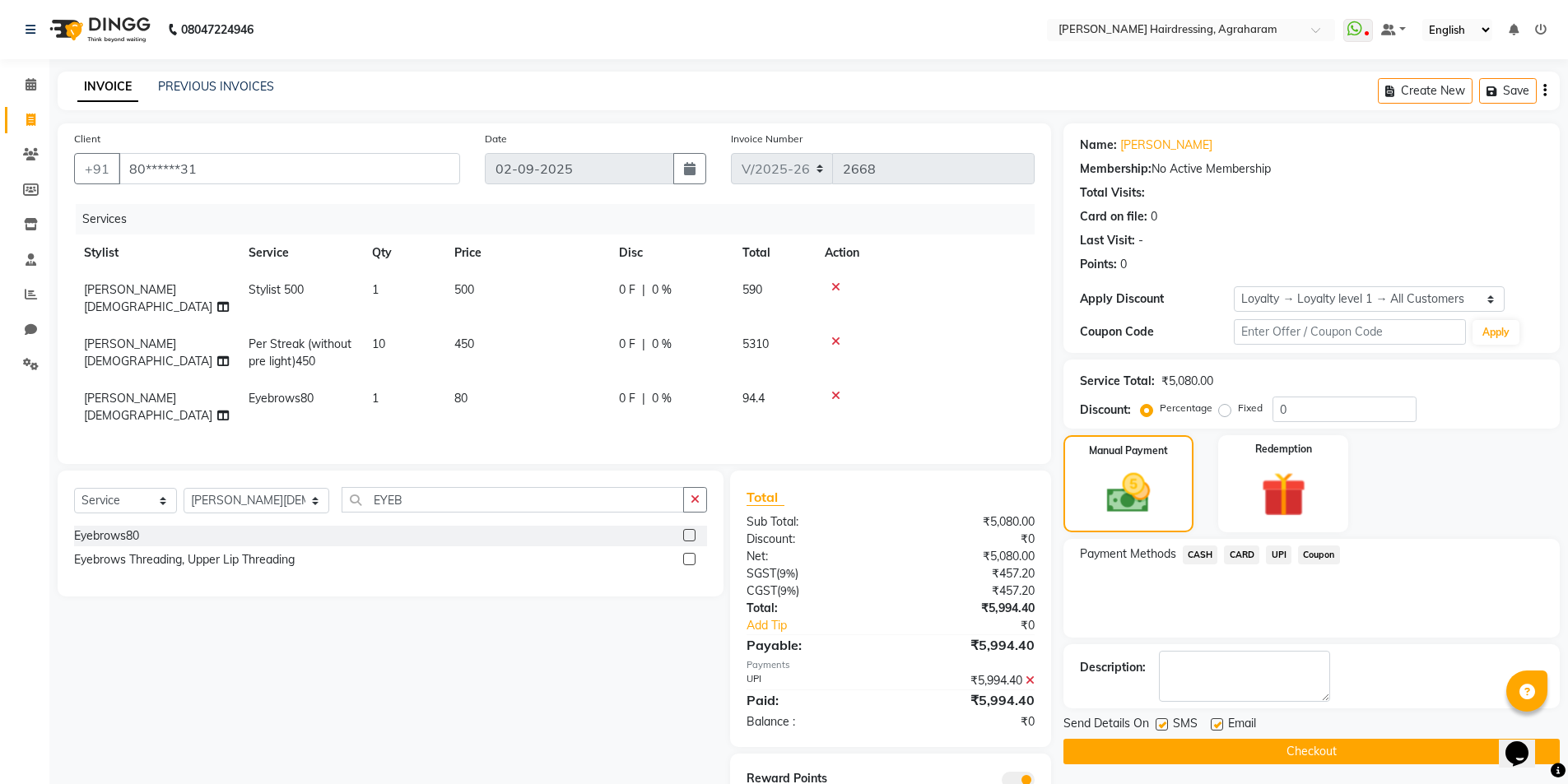
click at [1305, 748] on button "Checkout" at bounding box center [1311, 751] width 496 height 26
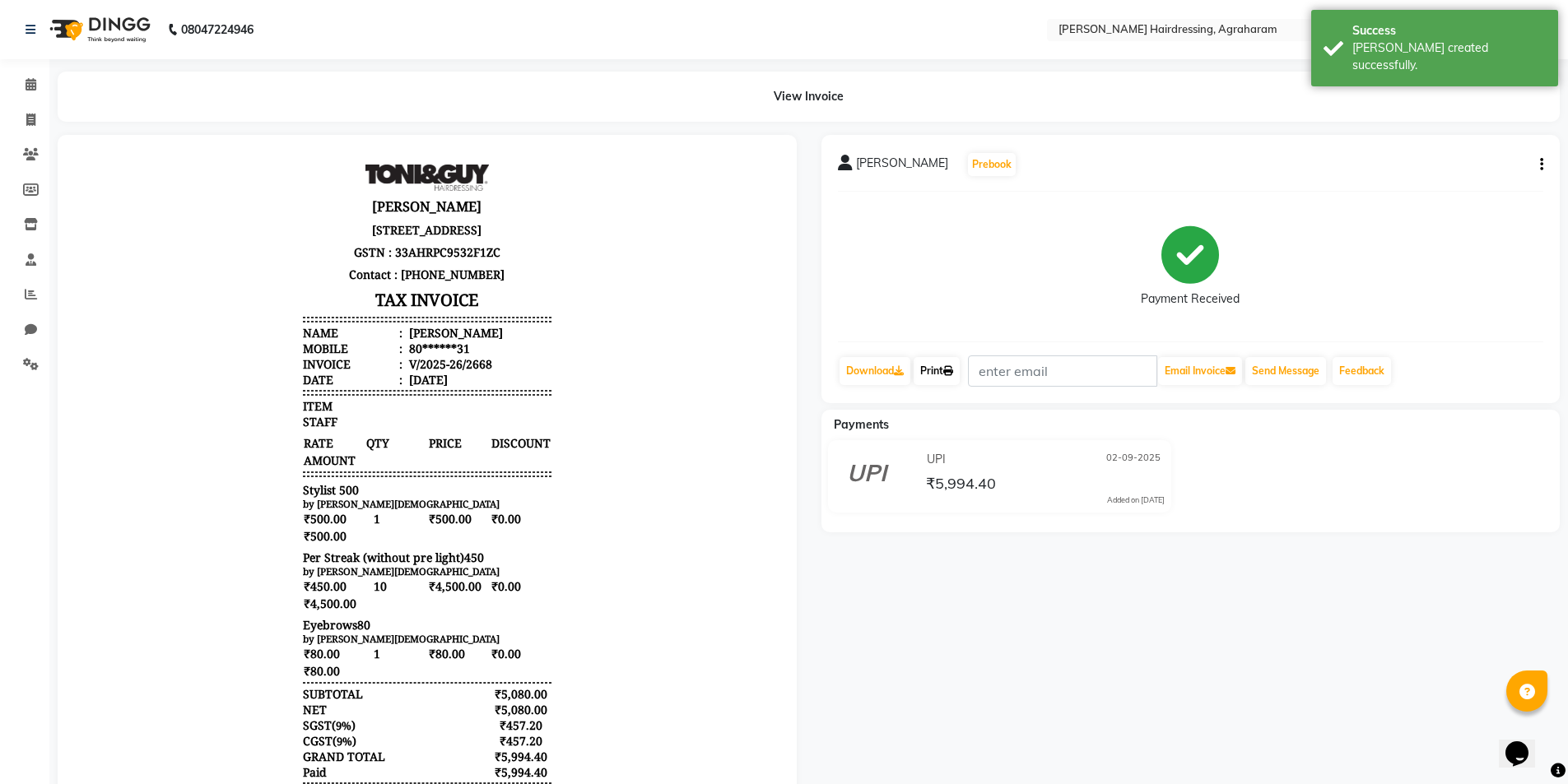
click at [939, 368] on link "Print" at bounding box center [936, 370] width 46 height 28
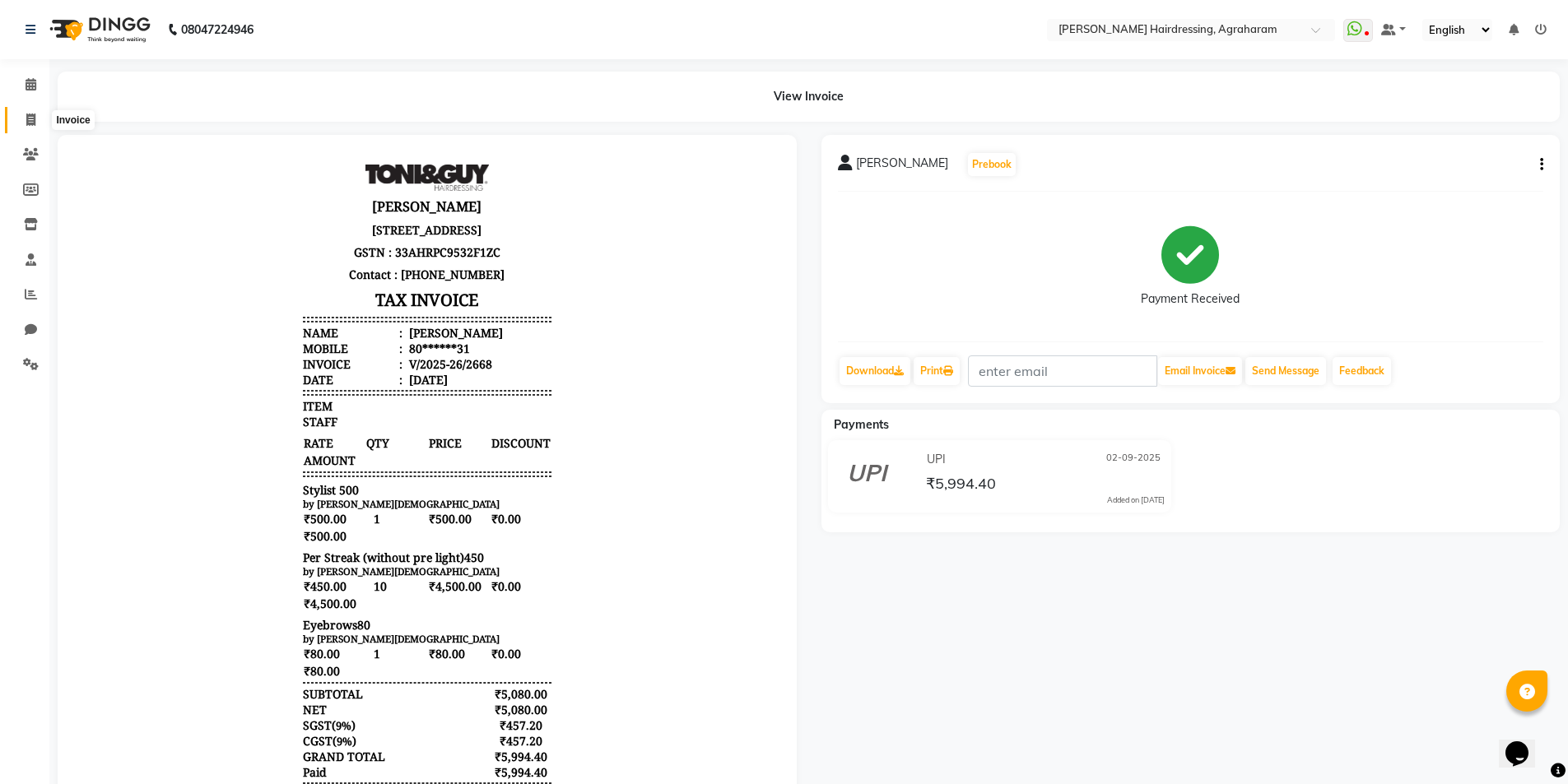
click at [33, 118] on icon at bounding box center [30, 119] width 9 height 12
select select "service"
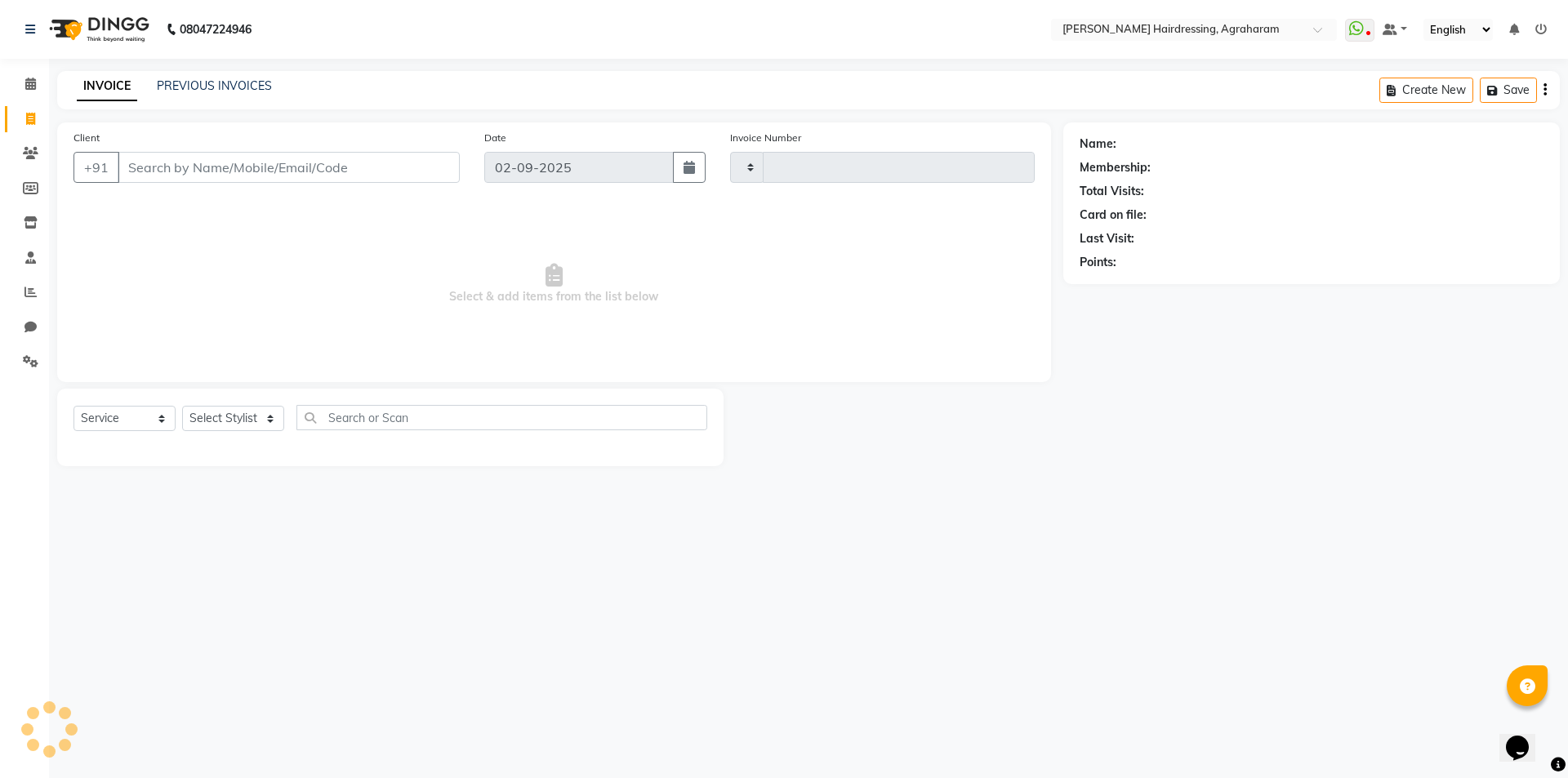
type input "2669"
select select "7962"
click at [209, 83] on link "PREVIOUS INVOICES" at bounding box center [214, 85] width 115 height 14
